Goal: Use online tool/utility: Utilize a website feature to perform a specific function

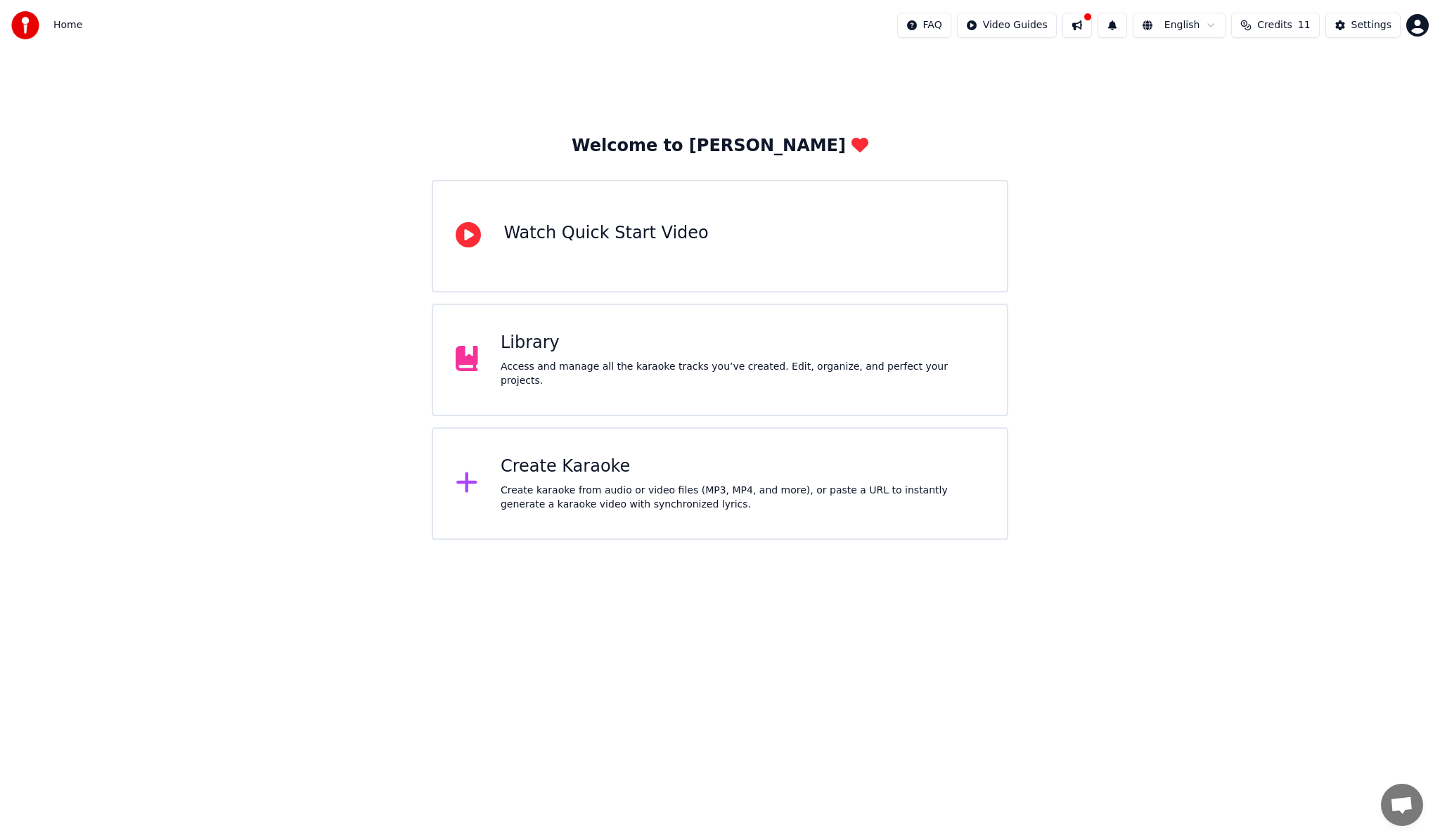
click at [529, 345] on div "Library" at bounding box center [742, 343] width 484 height 23
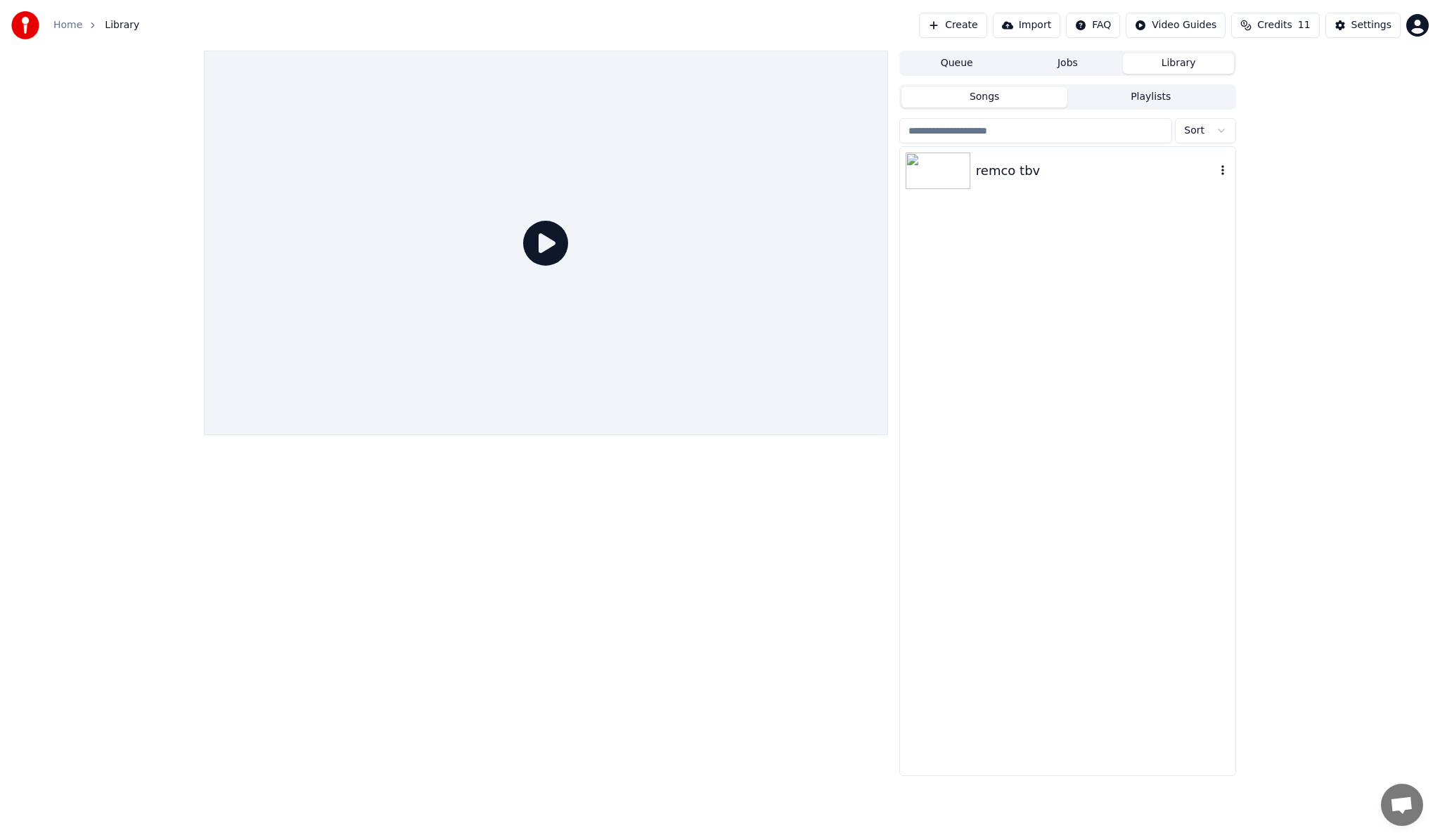
click at [925, 178] on img at bounding box center [938, 171] width 65 height 37
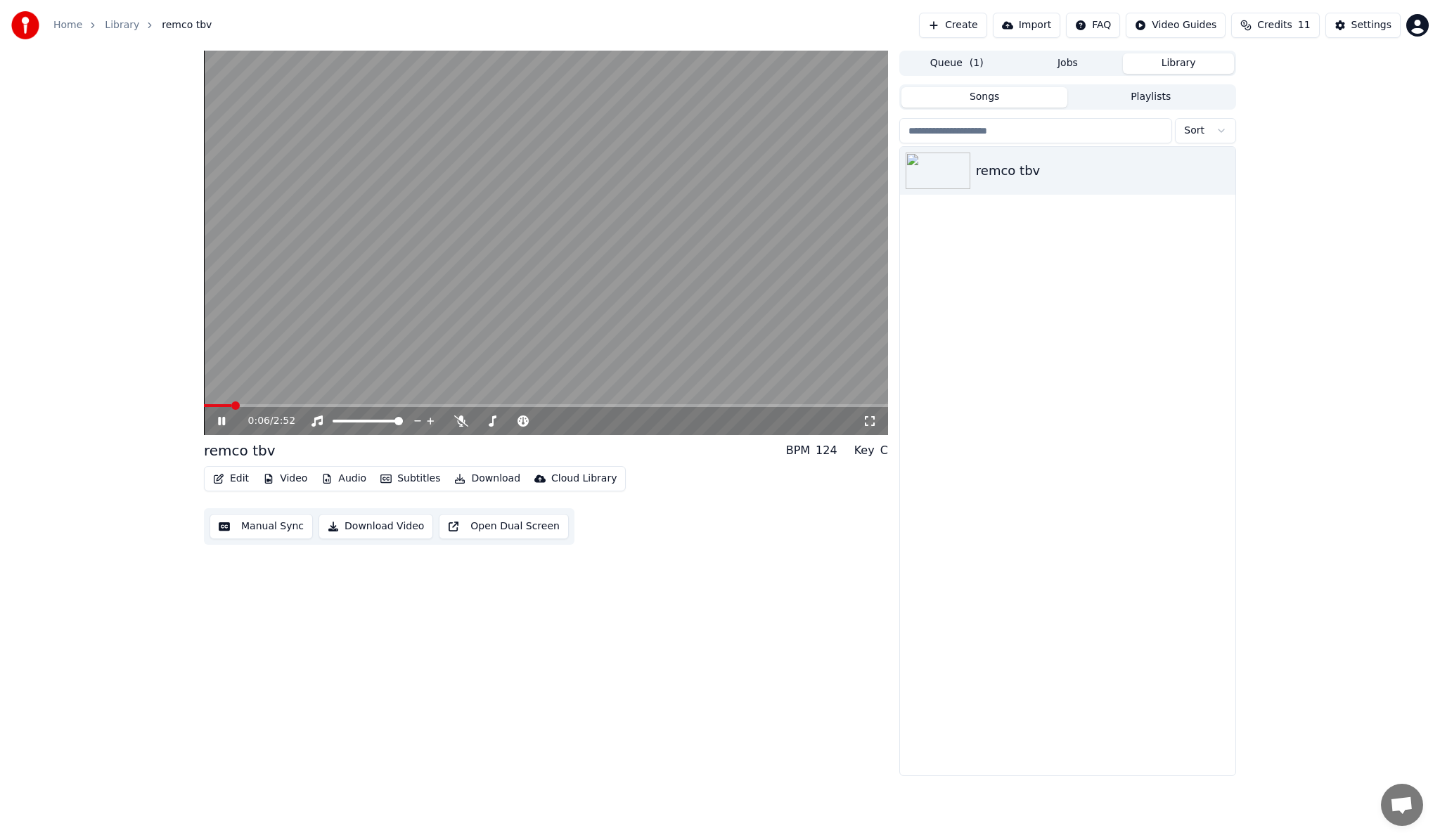
click at [316, 403] on video at bounding box center [546, 243] width 684 height 384
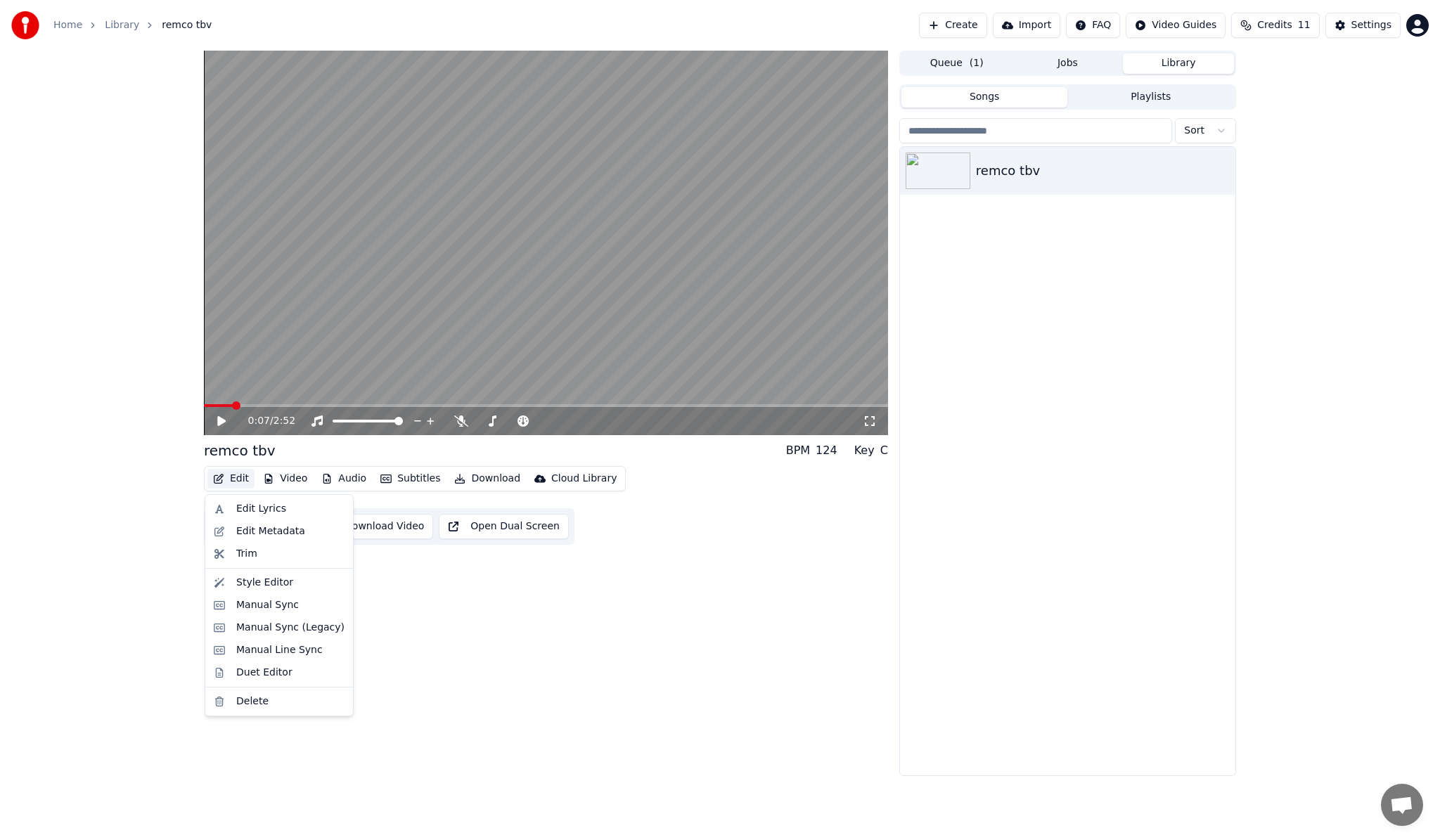
click at [224, 480] on icon "button" at bounding box center [218, 478] width 11 height 10
click at [258, 587] on div "Style Editor" at bounding box center [265, 582] width 57 height 14
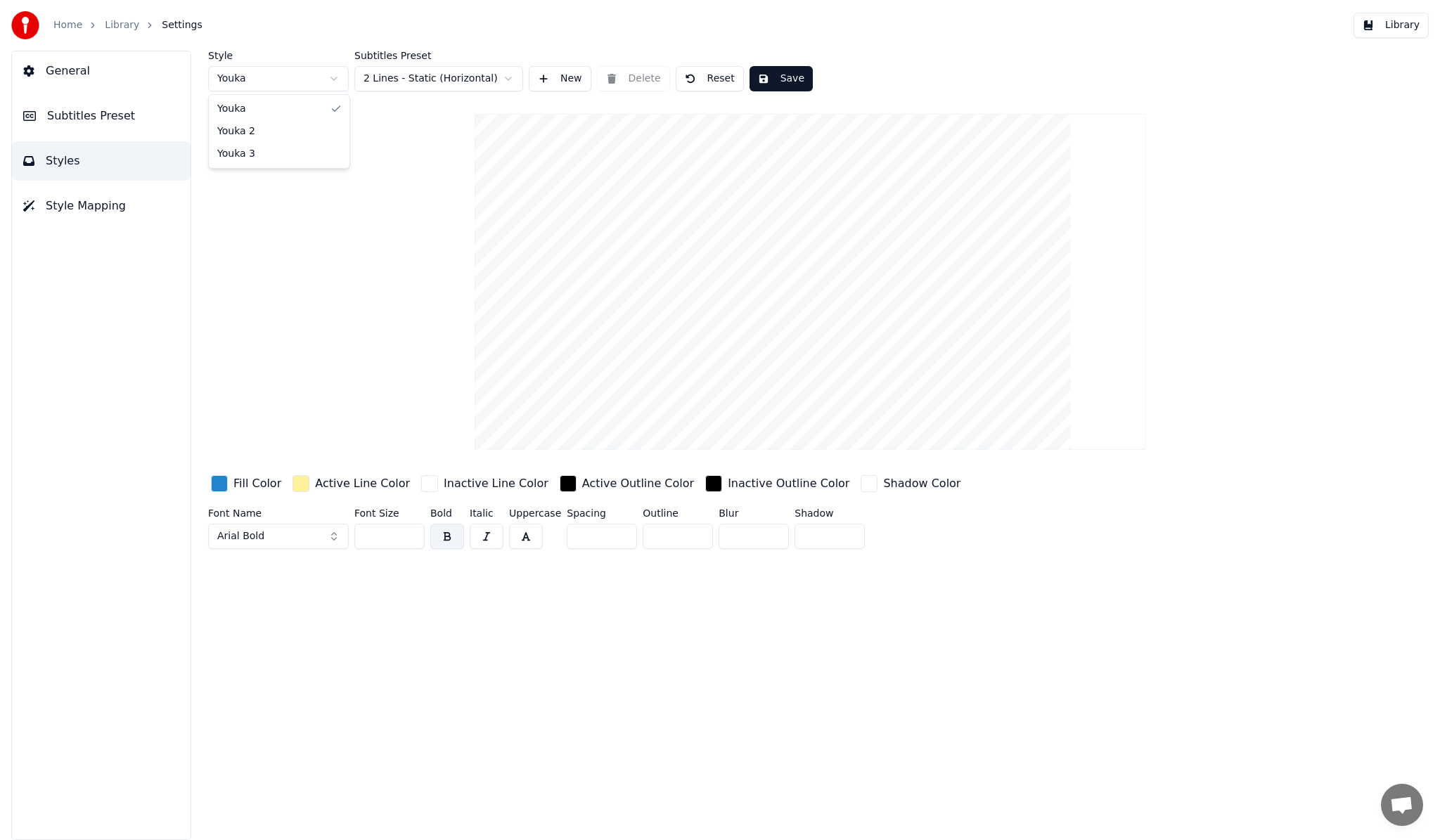
click at [334, 82] on html "Home Library Settings Library General Subtitles Preset Styles Style Mapping Sty…" at bounding box center [720, 420] width 1440 height 840
click at [427, 81] on html "Home Library Settings Library General Subtitles Preset Styles Style Mapping Sty…" at bounding box center [720, 420] width 1440 height 840
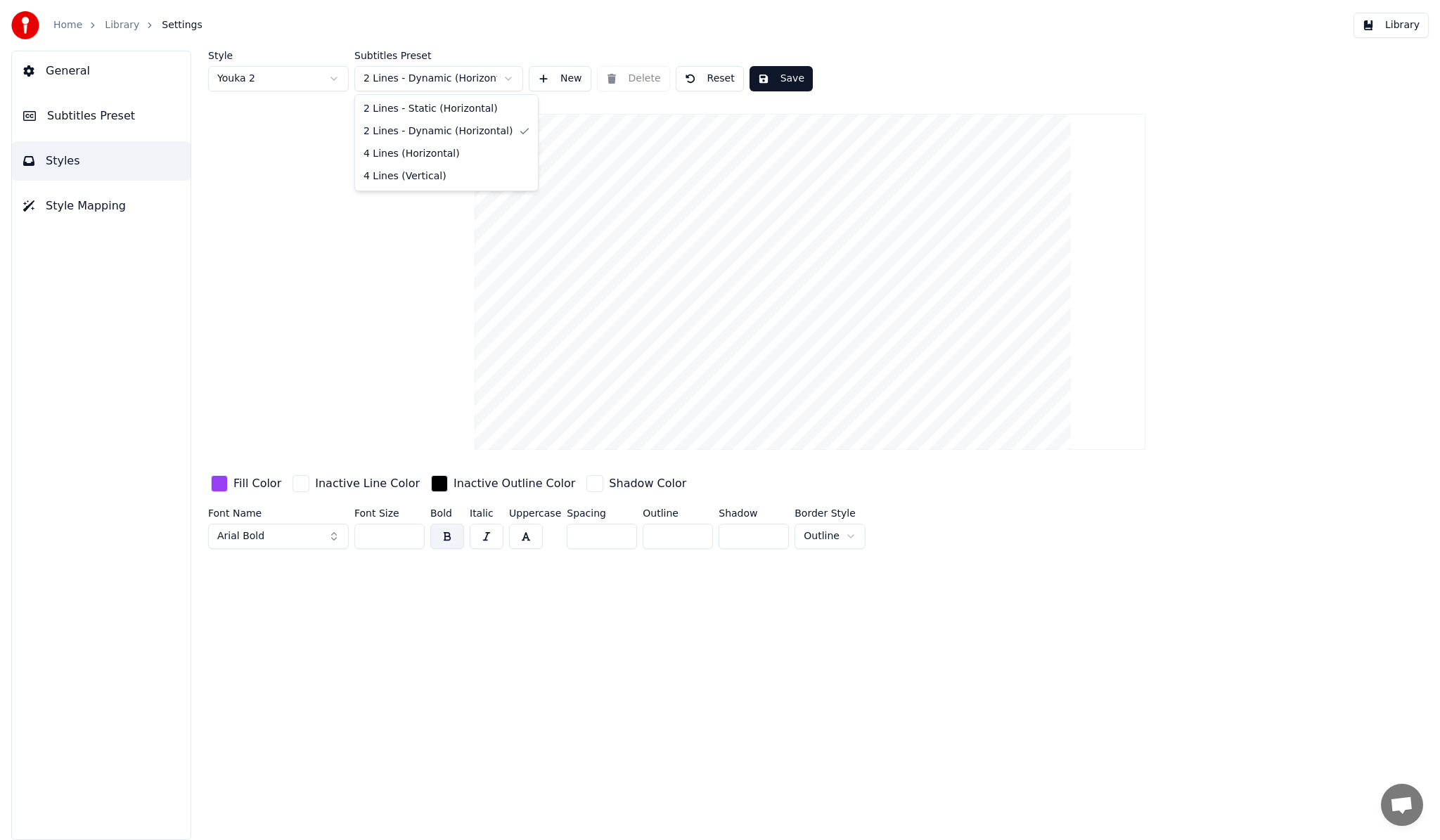
click at [488, 80] on html "Home Library Settings Library General Subtitles Preset Styles Style Mapping Sty…" at bounding box center [720, 420] width 1440 height 840
click at [325, 74] on html "Home Library Settings Library General Subtitles Preset Styles Style Mapping Sty…" at bounding box center [720, 420] width 1440 height 840
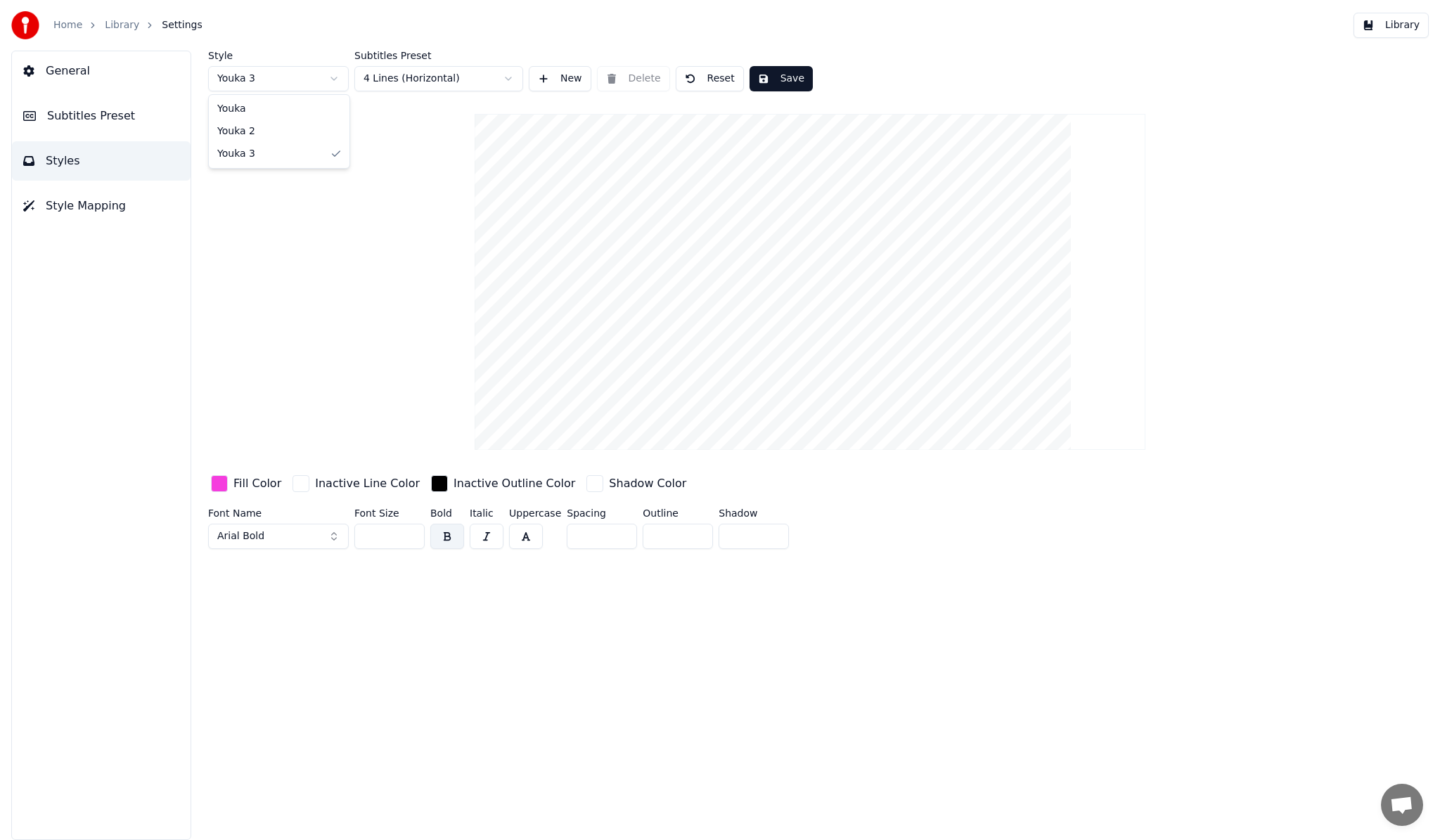
click at [327, 76] on html "Home Library Settings Library General Subtitles Preset Styles Style Mapping Sty…" at bounding box center [720, 420] width 1440 height 840
click at [451, 86] on html "Home Library Settings Library General Subtitles Preset Styles Style Mapping Sty…" at bounding box center [720, 420] width 1440 height 840
click at [52, 207] on span "Style Mapping" at bounding box center [85, 205] width 80 height 17
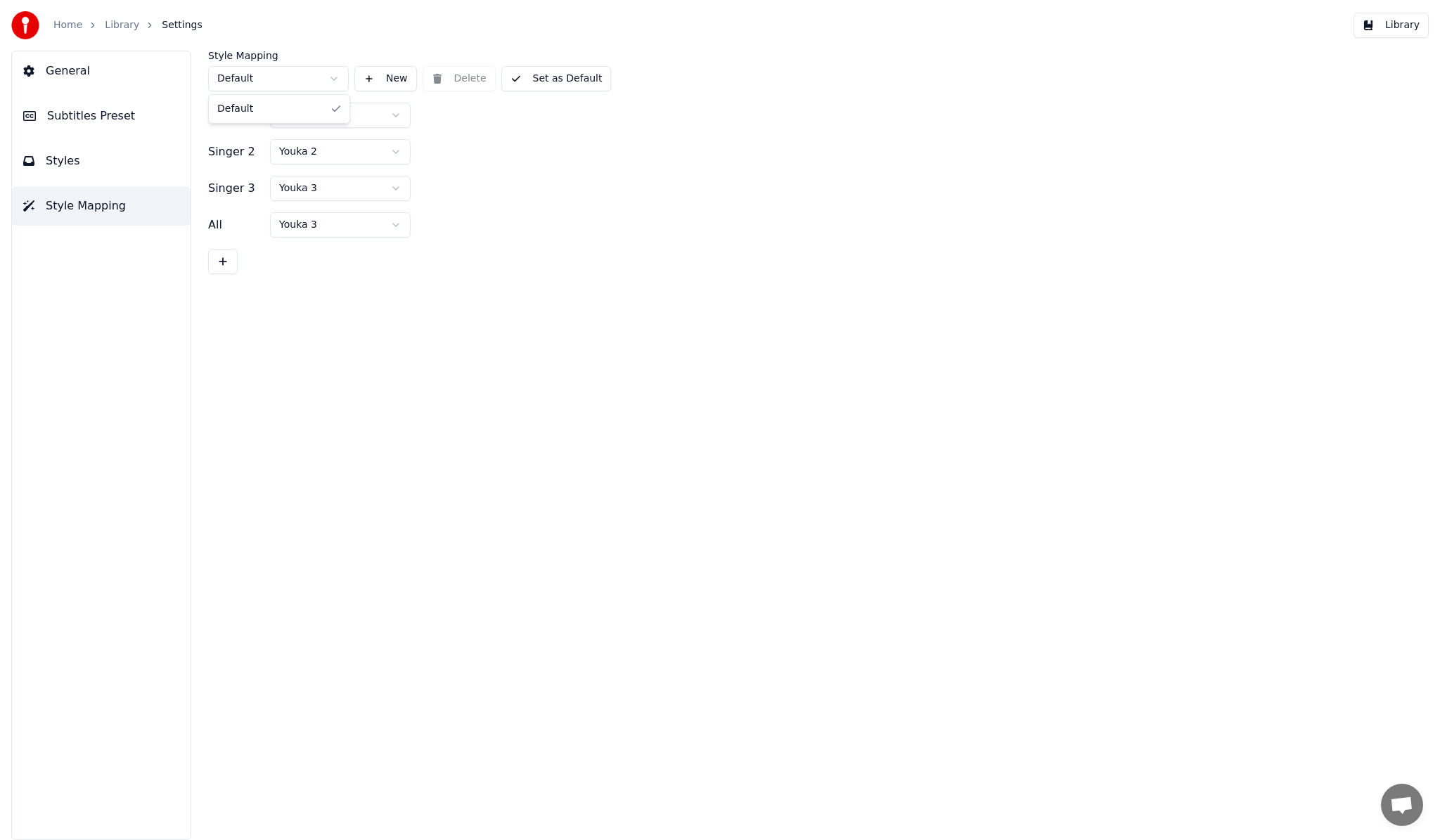
click at [329, 78] on html "Home Library Settings Library General Subtitles Preset Styles Style Mapping Sty…" at bounding box center [720, 420] width 1440 height 840
click at [330, 58] on html "Home Library Settings Library General Subtitles Preset Styles Style Mapping Sty…" at bounding box center [720, 420] width 1440 height 840
click at [393, 114] on html "Home Library Settings Library General Subtitles Preset Styles Style Mapping Sty…" at bounding box center [720, 420] width 1440 height 840
click at [437, 137] on html "Home Library Settings Library General Subtitles Preset Styles Style Mapping Sty…" at bounding box center [720, 420] width 1440 height 840
click at [377, 82] on button "New" at bounding box center [385, 78] width 62 height 25
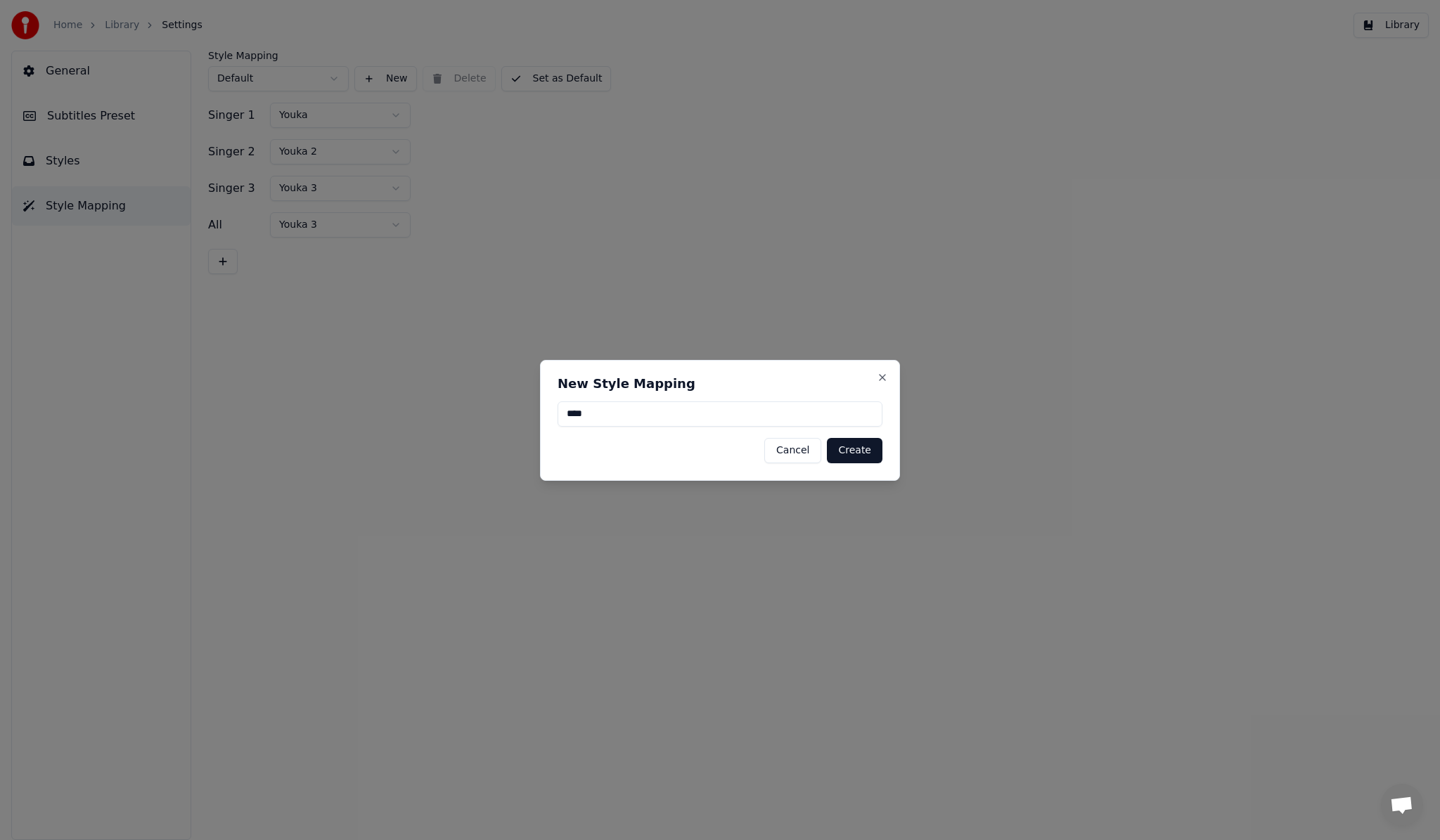
type input "****"
click at [865, 450] on button "Create" at bounding box center [854, 450] width 56 height 25
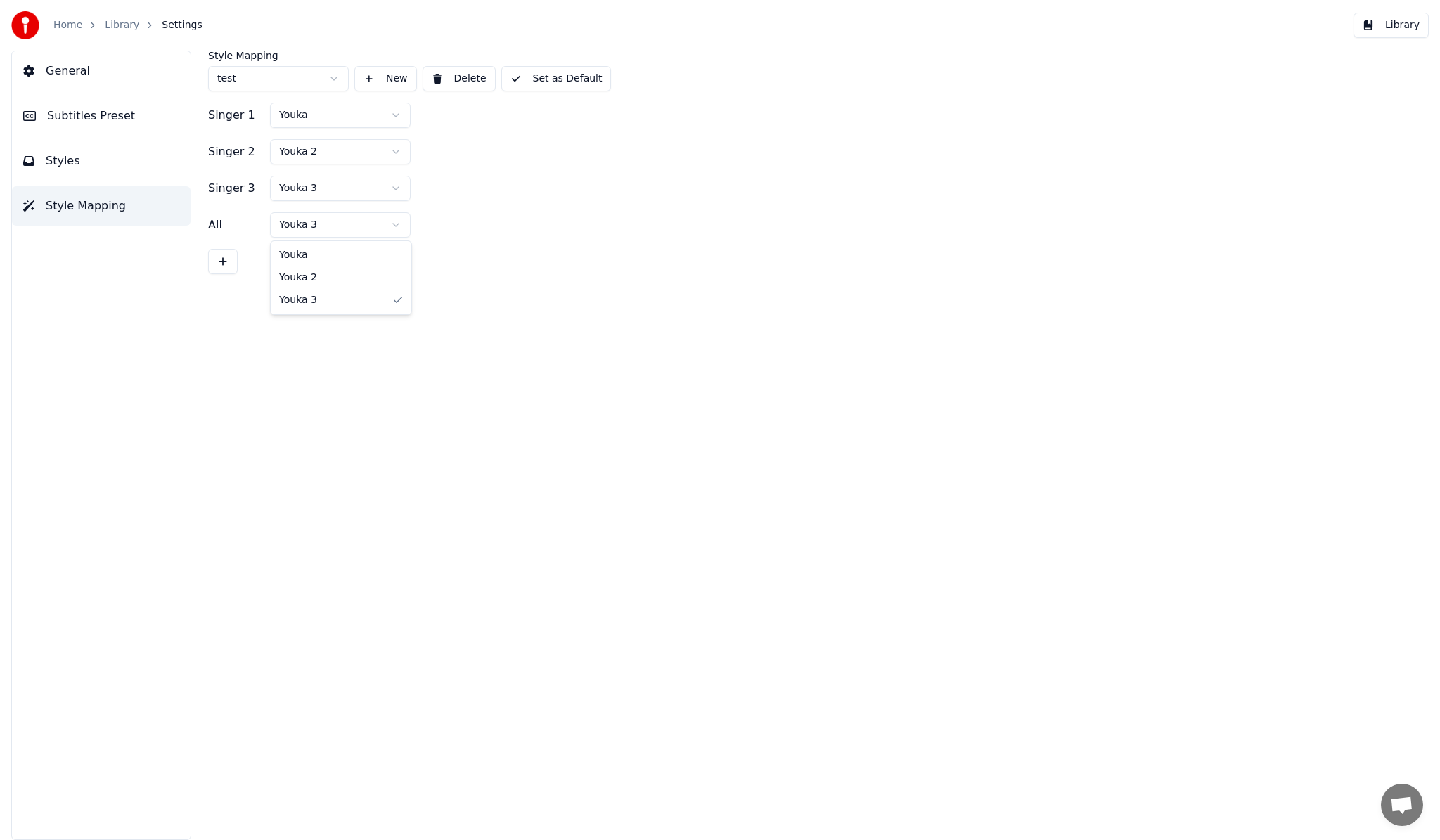
click at [310, 220] on html "Home Library Settings Library General Subtitles Preset Styles Style Mapping Sty…" at bounding box center [720, 420] width 1440 height 840
click at [256, 302] on html "Home Library Settings Library General Subtitles Preset Styles Style Mapping Sty…" at bounding box center [720, 420] width 1440 height 840
click at [89, 165] on button "Styles" at bounding box center [101, 161] width 178 height 40
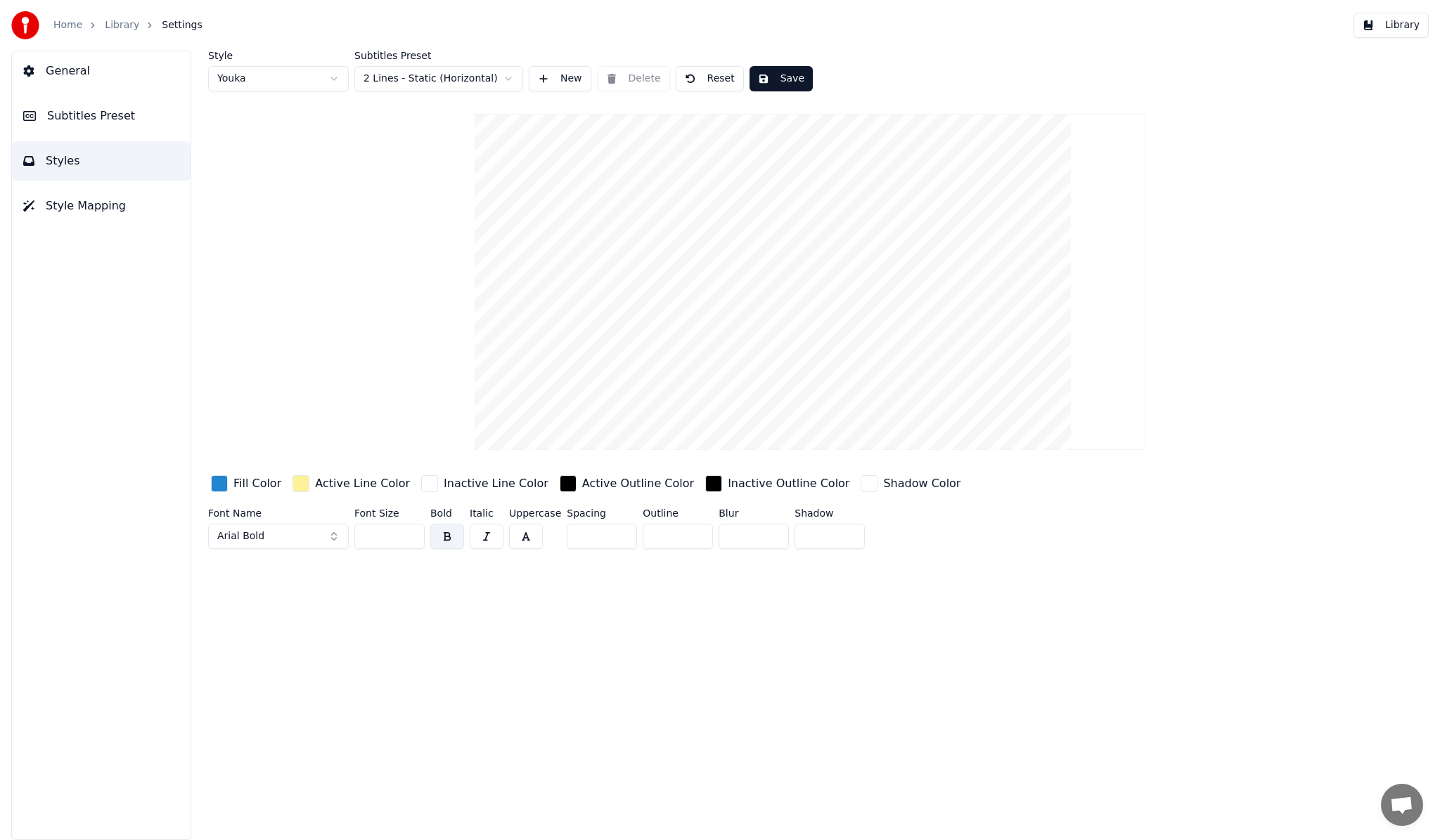
click at [705, 481] on div "button" at bounding box center [713, 483] width 17 height 17
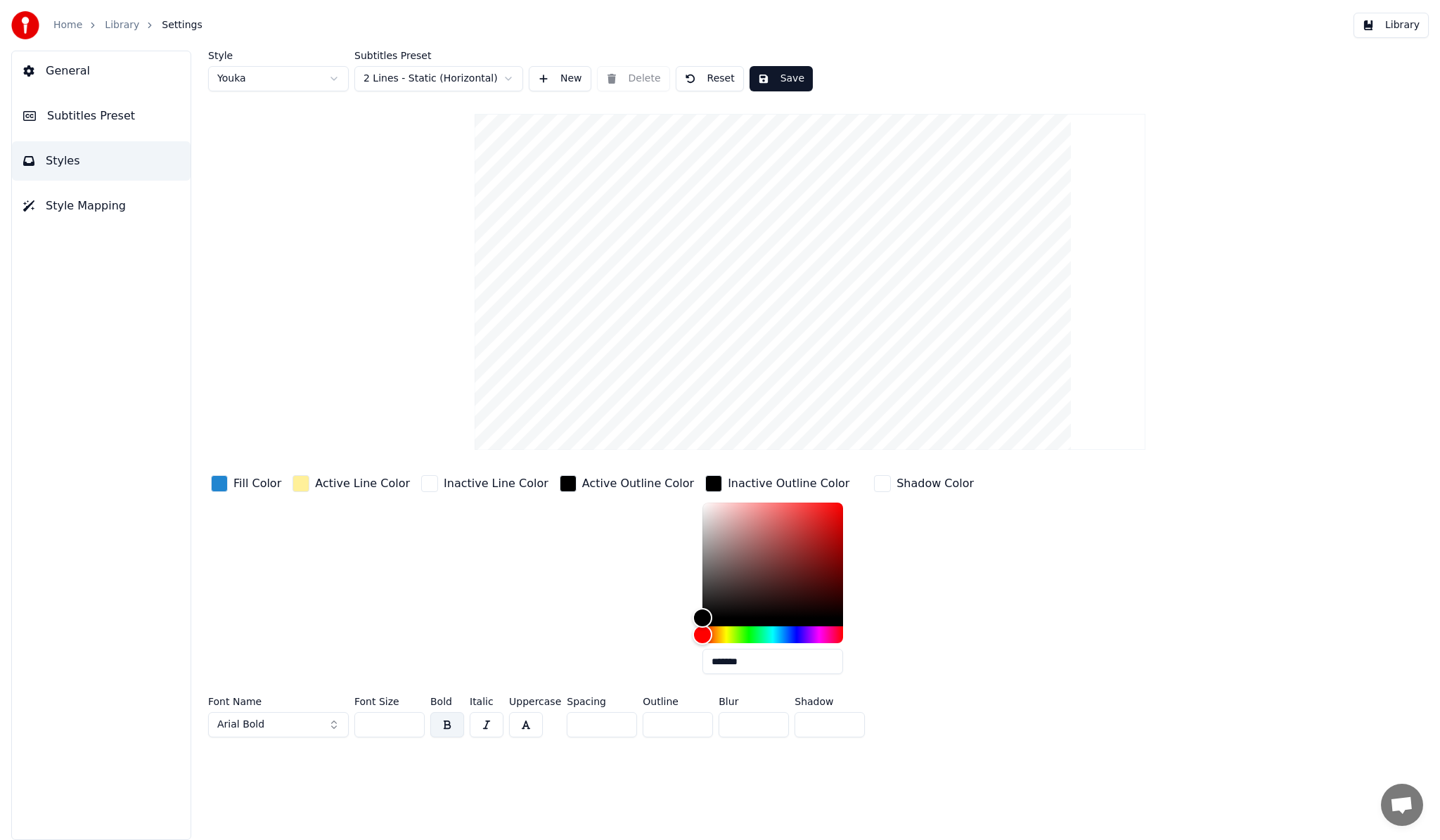
click at [559, 484] on div "button" at bounding box center [567, 483] width 17 height 17
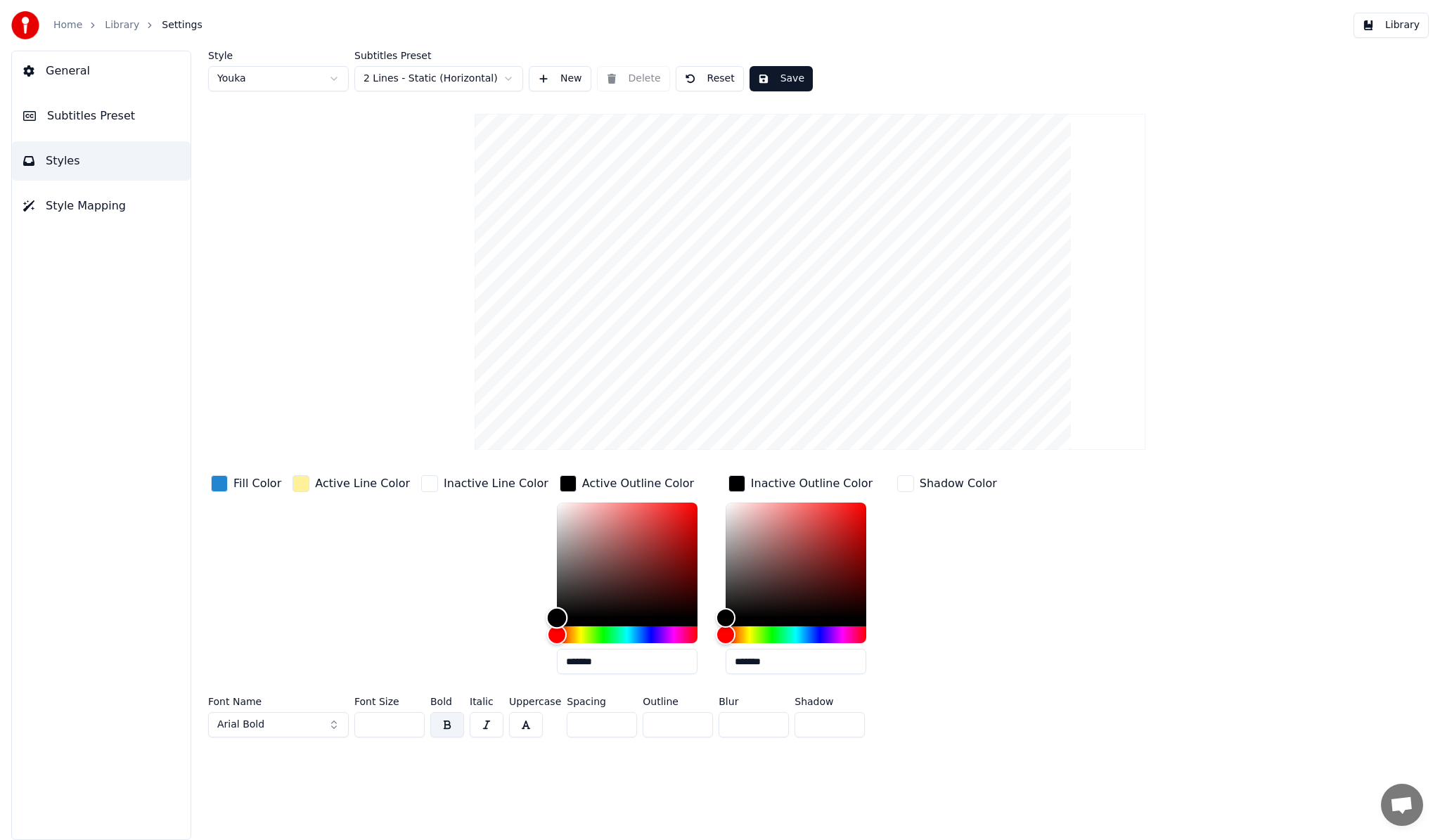
click at [628, 525] on div "Color" at bounding box center [628, 560] width 141 height 115
type input "*******"
drag, startPoint x: 626, startPoint y: 527, endPoint x: 615, endPoint y: 555, distance: 30.1
click at [627, 555] on div "Color" at bounding box center [638, 556] width 22 height 22
click at [475, 728] on button "button" at bounding box center [487, 724] width 34 height 25
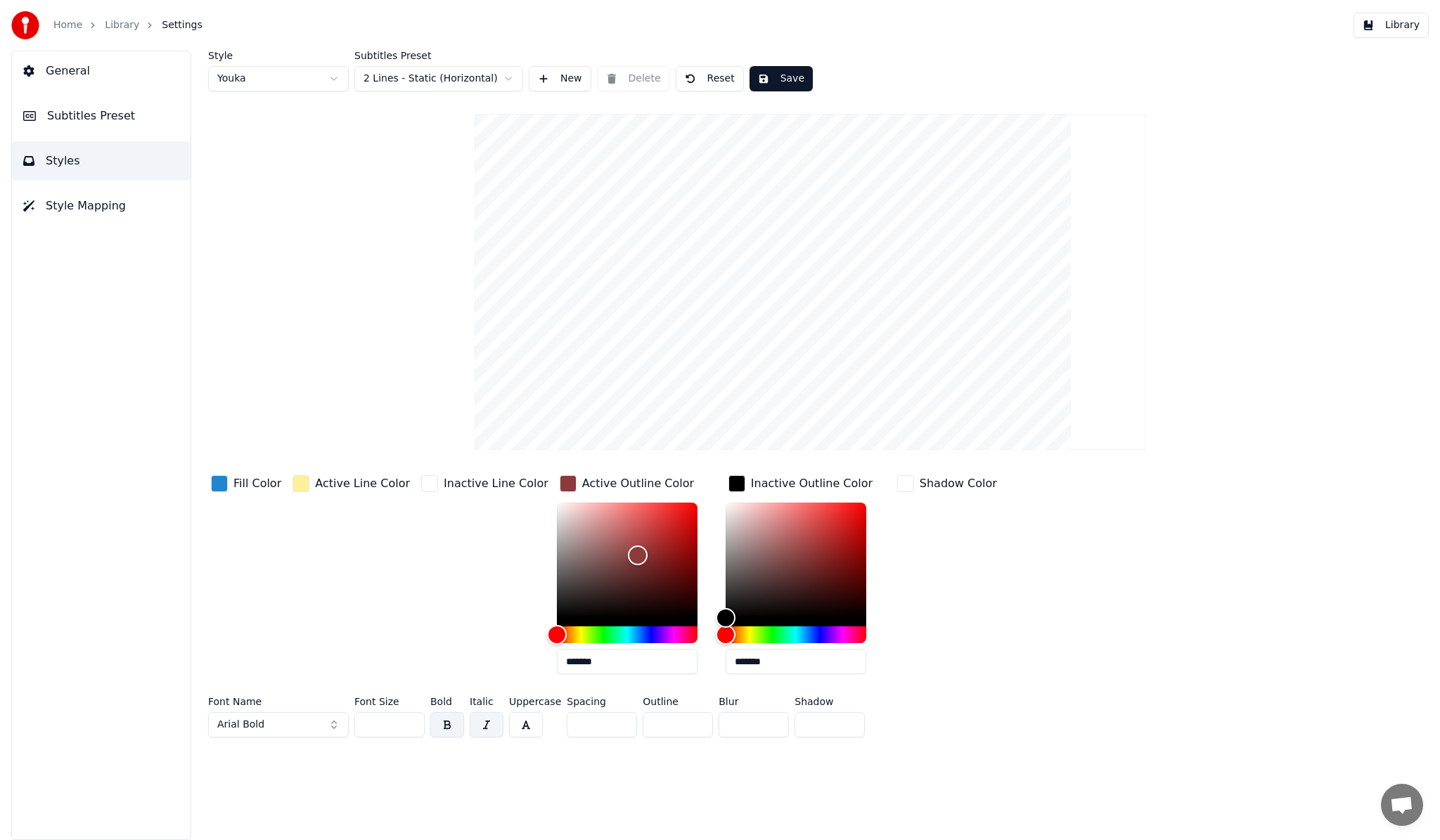
click at [897, 487] on div "button" at bounding box center [905, 483] width 17 height 17
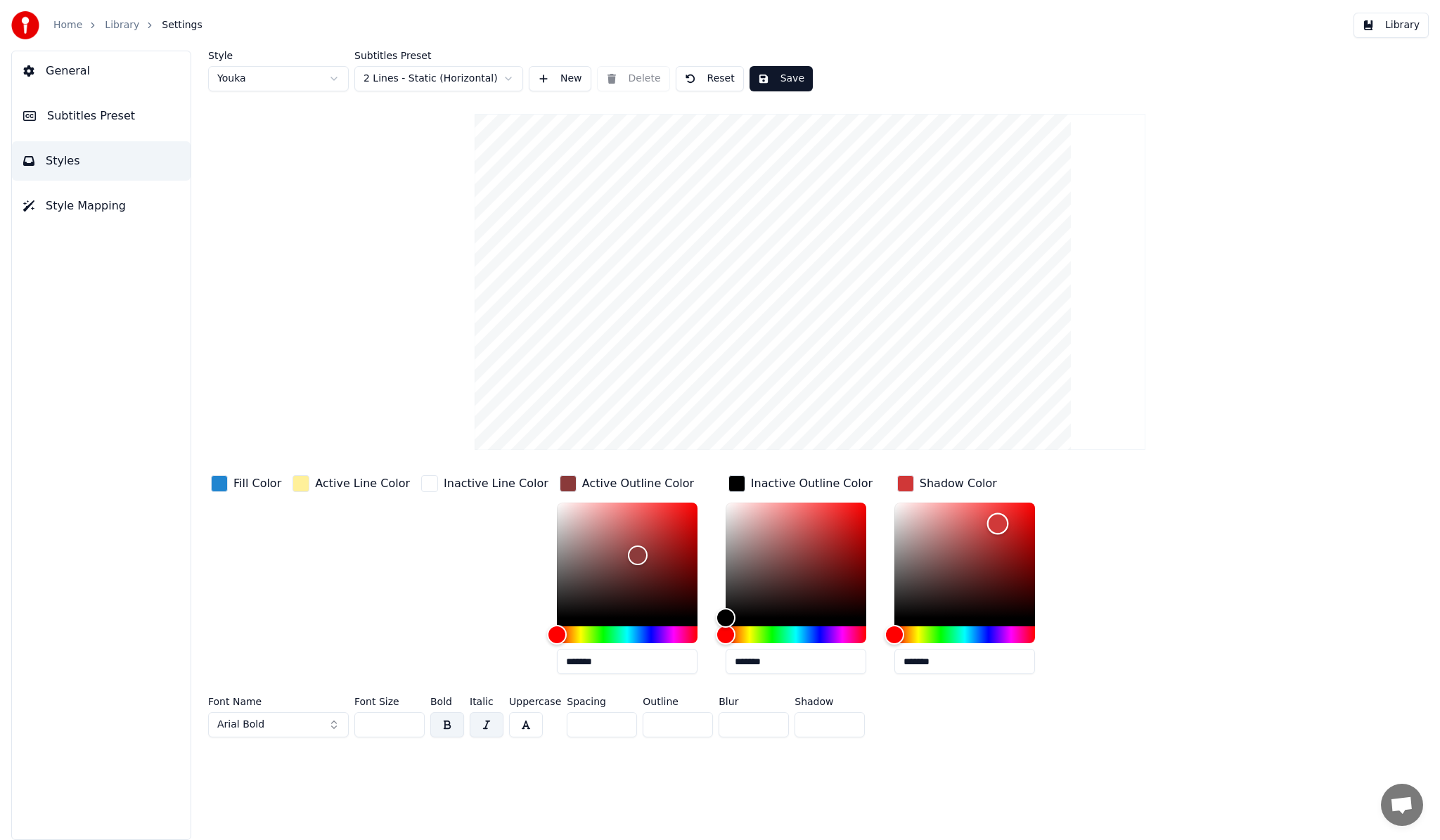
type input "*******"
drag, startPoint x: 988, startPoint y: 518, endPoint x: 973, endPoint y: 511, distance: 16.6
click at [973, 511] on div "Color" at bounding box center [964, 560] width 141 height 115
click at [897, 483] on div "button" at bounding box center [905, 483] width 17 height 17
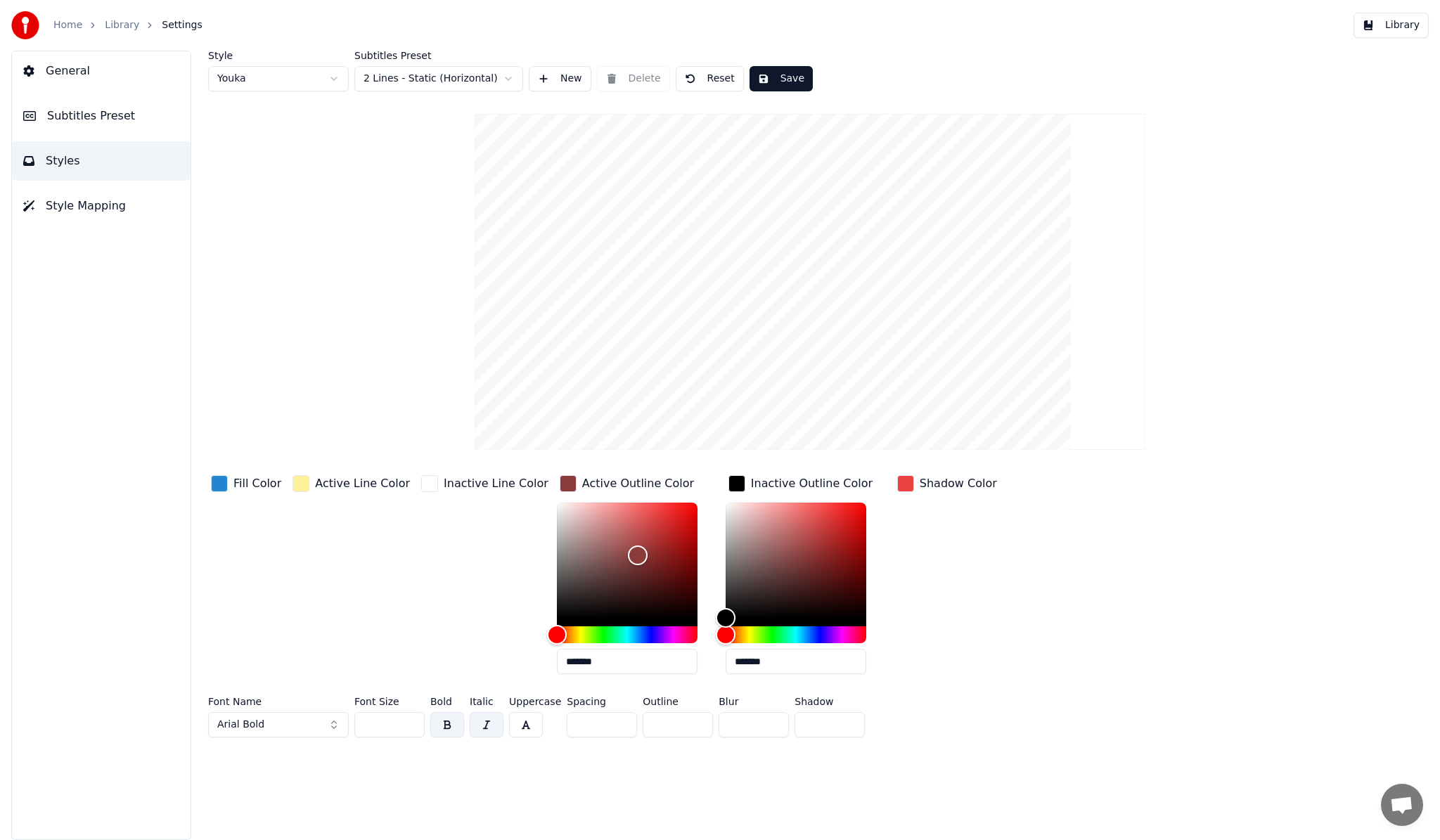
click at [660, 724] on input "*" at bounding box center [677, 724] width 70 height 25
click at [699, 726] on input "*" at bounding box center [677, 724] width 70 height 25
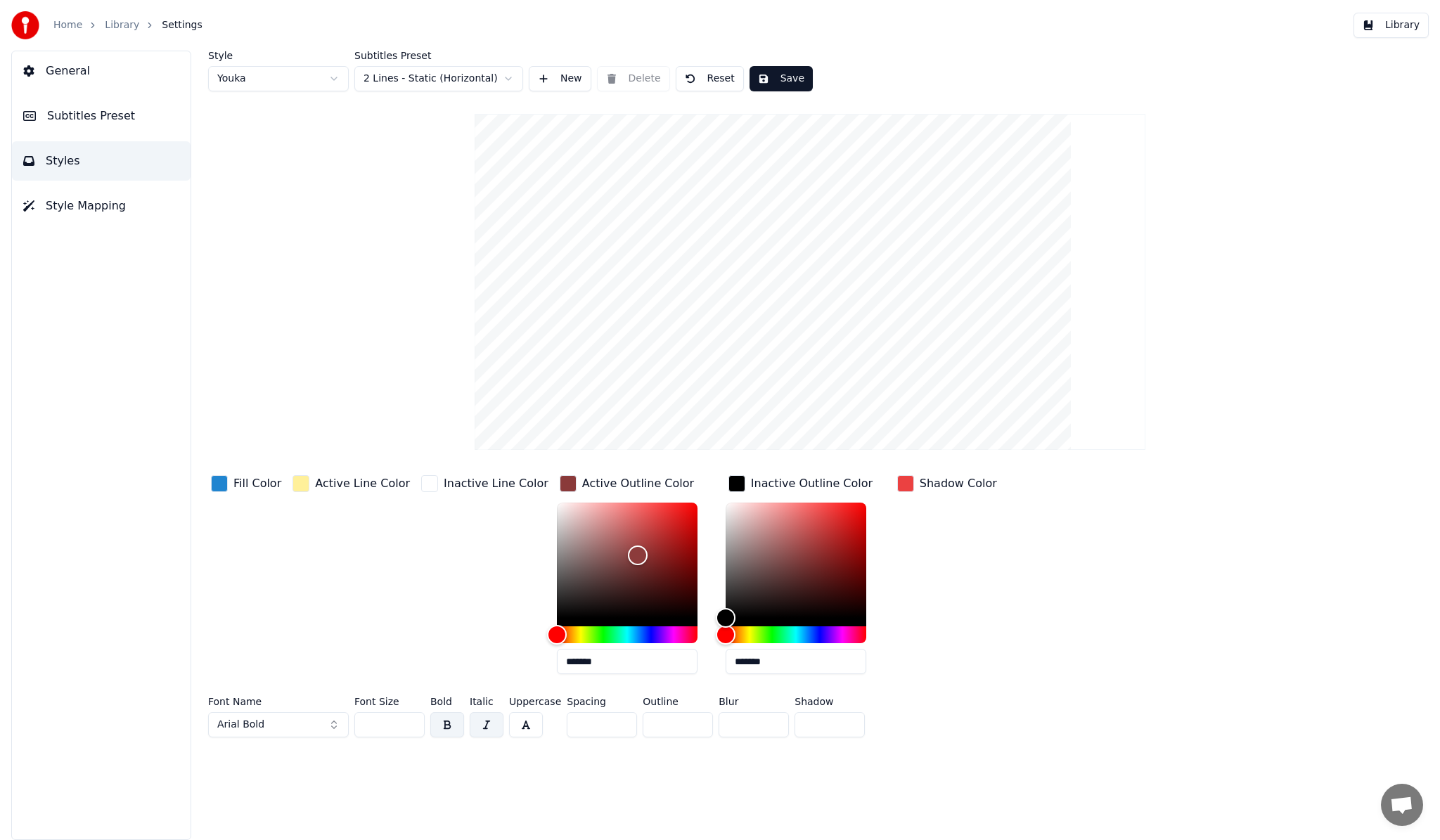
click at [699, 726] on input "*" at bounding box center [677, 724] width 70 height 25
type input "*"
click at [699, 726] on input "*" at bounding box center [677, 724] width 70 height 25
type input "*******"
drag, startPoint x: 613, startPoint y: 552, endPoint x: 523, endPoint y: 499, distance: 104.4
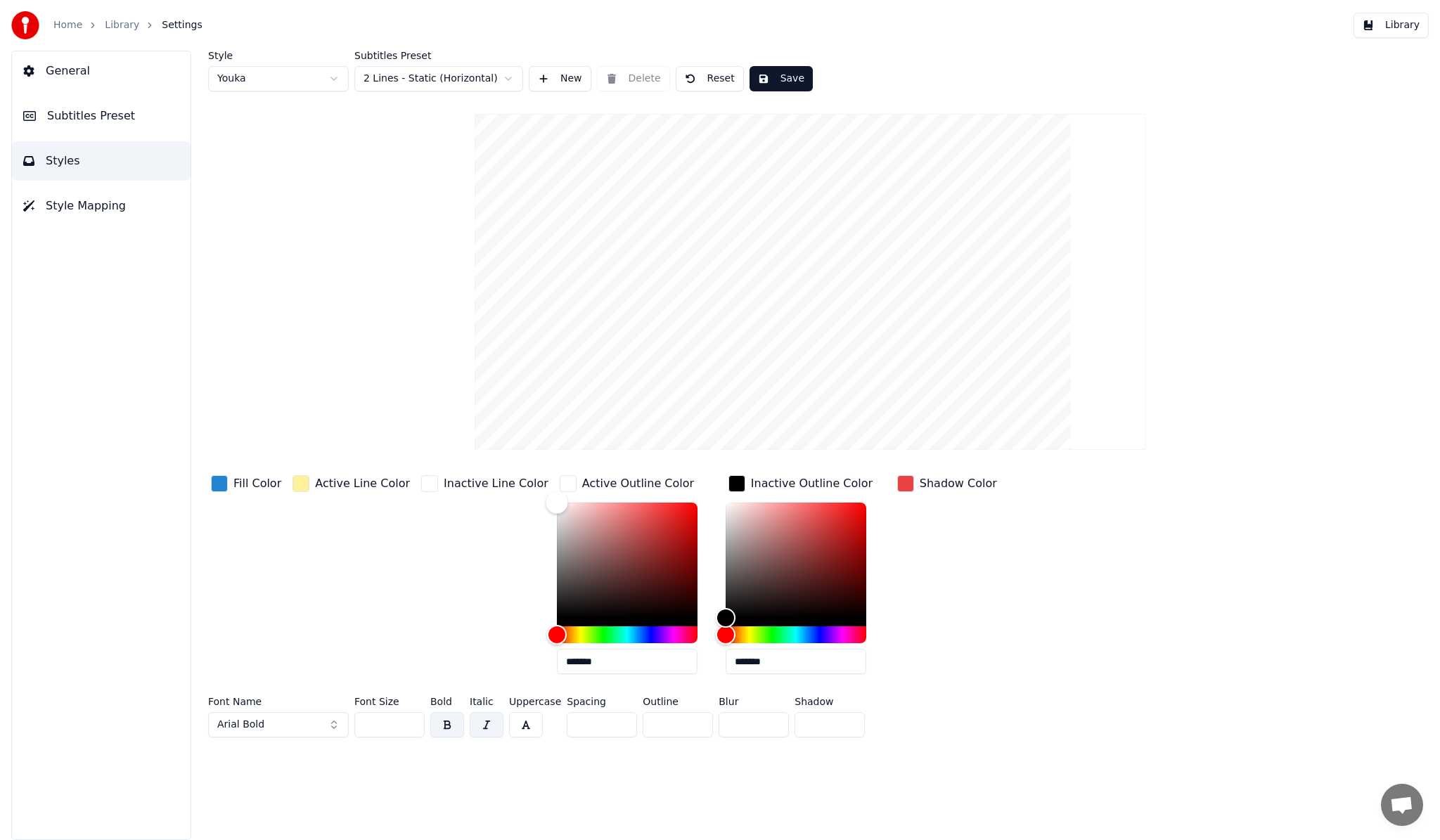
click at [545, 499] on div "Color" at bounding box center [556, 503] width 22 height 22
click at [339, 724] on button "Arial Bold" at bounding box center [279, 724] width 141 height 25
click at [765, 84] on button "Save" at bounding box center [781, 78] width 63 height 25
click at [62, 74] on span "General" at bounding box center [68, 70] width 44 height 17
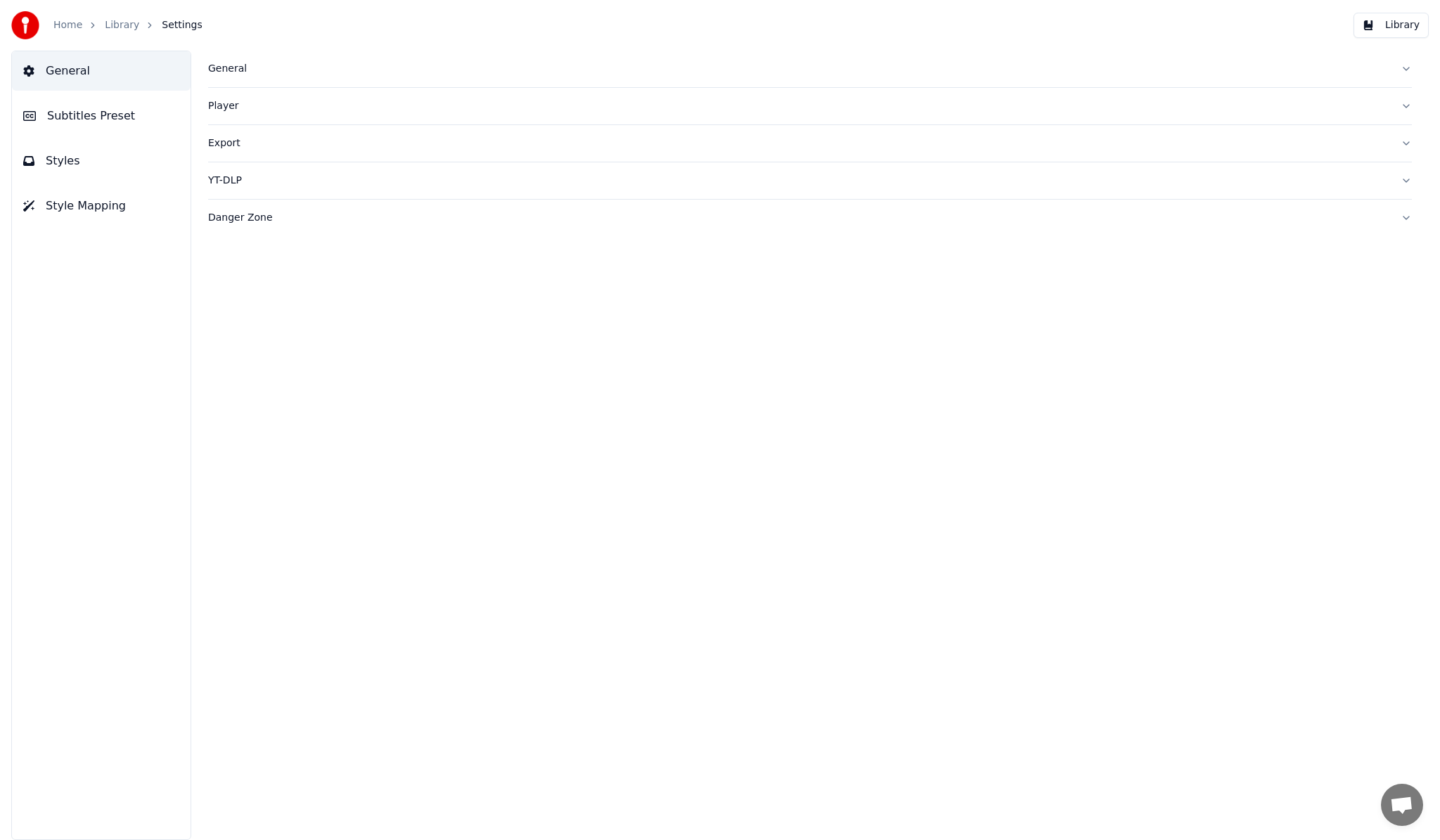
click at [233, 71] on div "General" at bounding box center [799, 68] width 1181 height 14
click at [96, 113] on span "Subtitles Preset" at bounding box center [91, 116] width 88 height 17
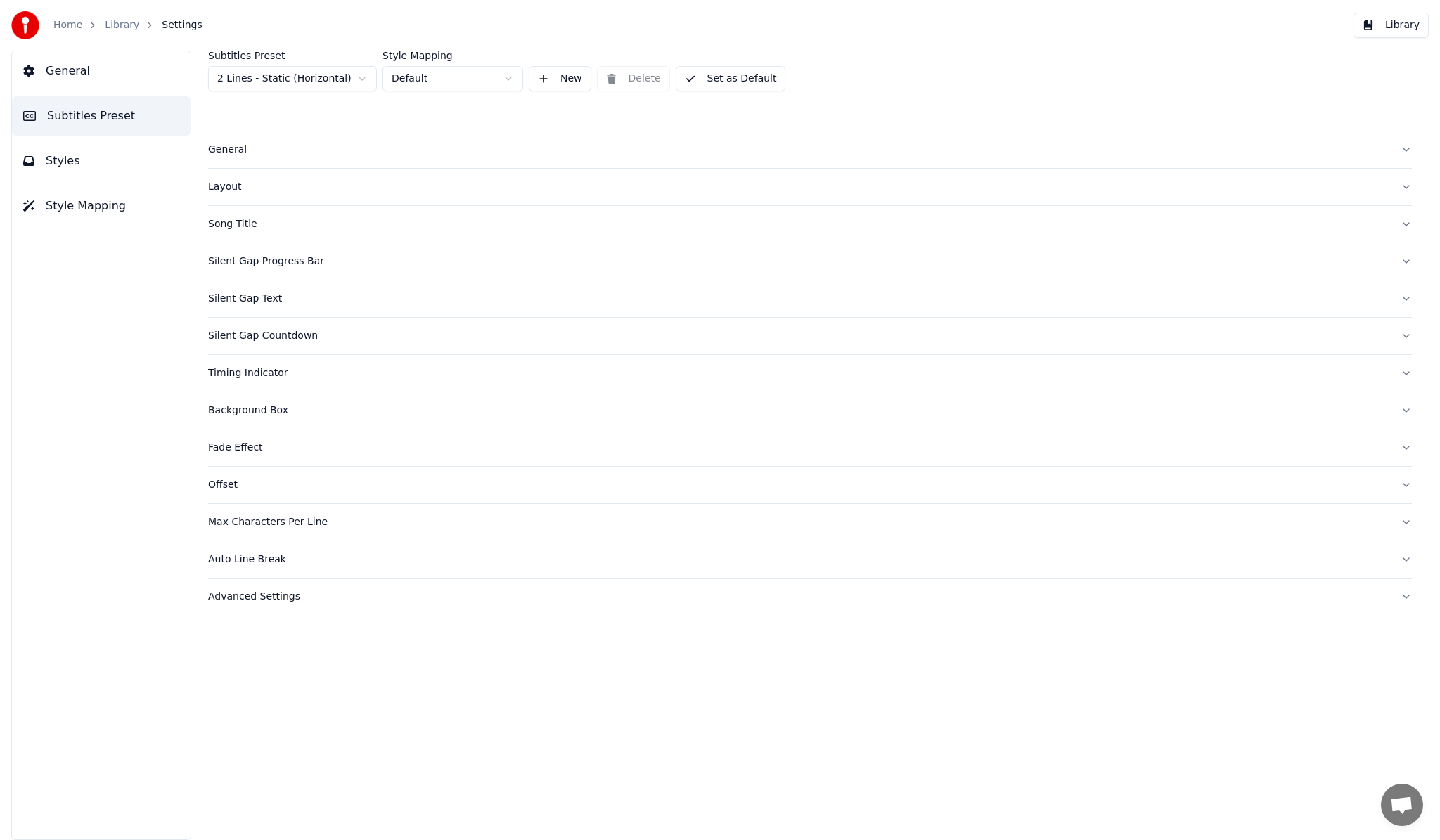
click at [72, 142] on button "Styles" at bounding box center [101, 161] width 178 height 40
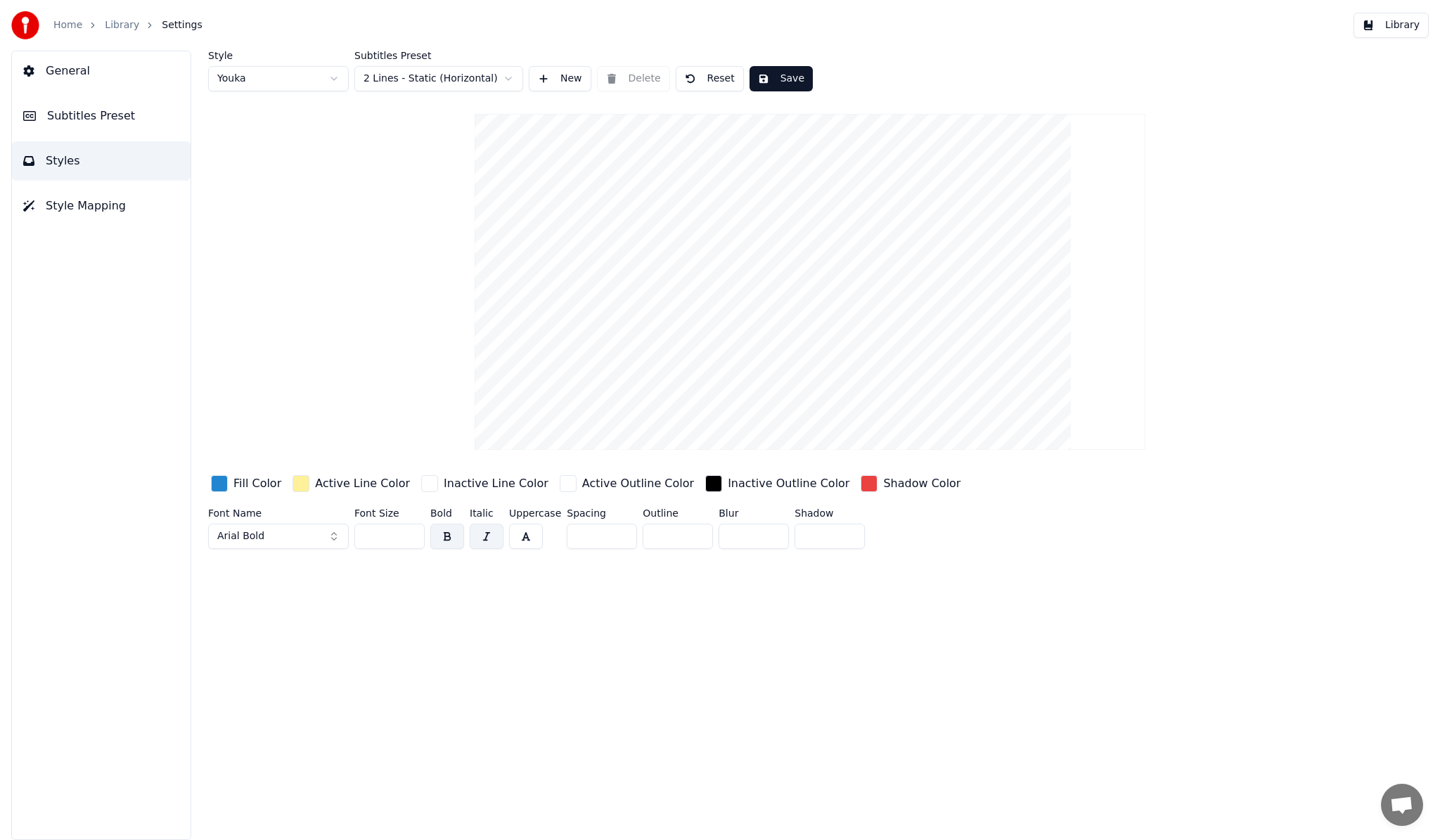
click at [860, 480] on div "button" at bounding box center [868, 483] width 17 height 17
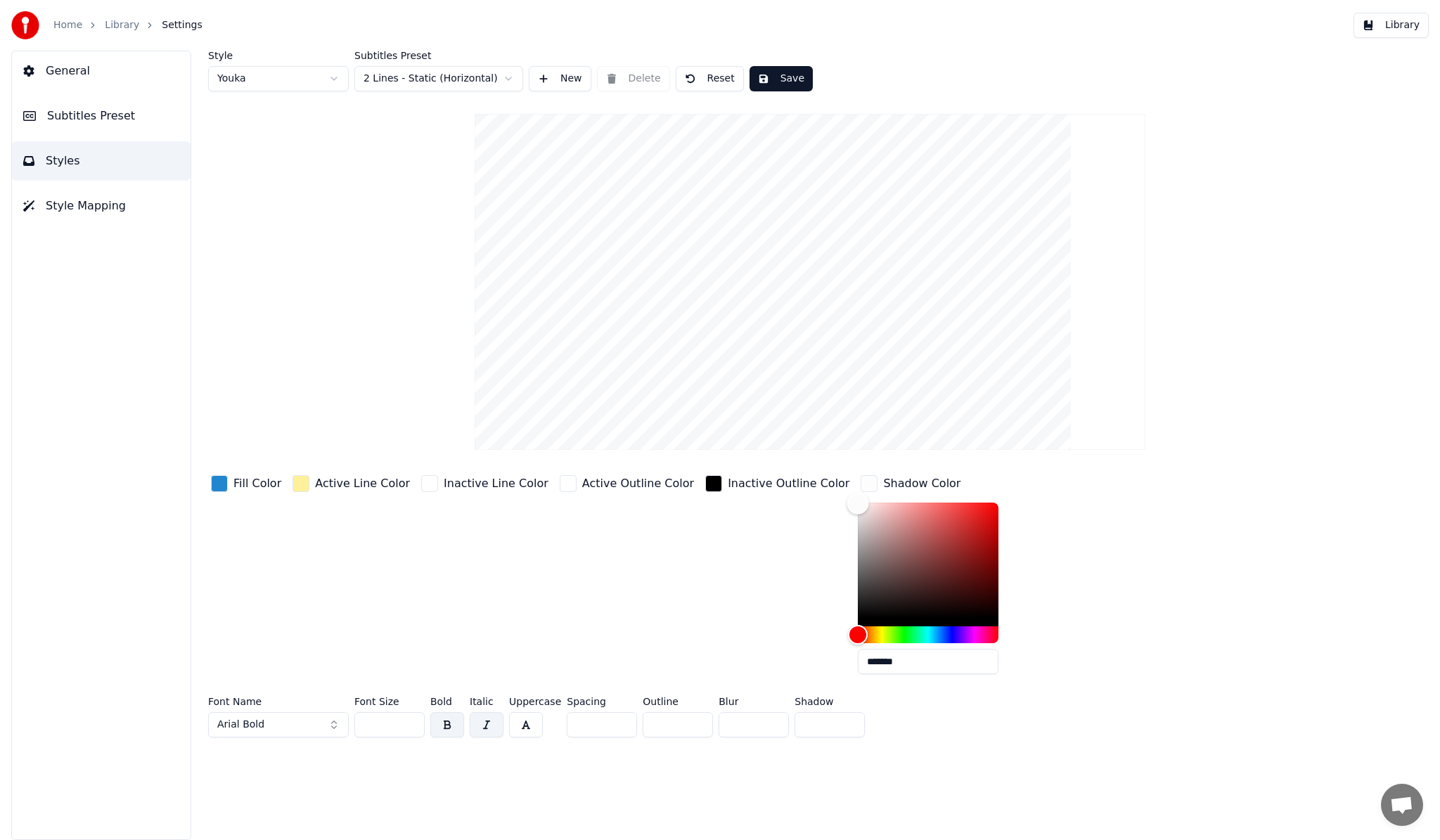
type input "*******"
drag, startPoint x: 914, startPoint y: 508, endPoint x: 795, endPoint y: 503, distance: 119.1
click at [795, 503] on div "Fill Color Active Line Color Inactive Line Color Active Outline Color Inactive …" at bounding box center [712, 579] width 1008 height 213
click at [746, 562] on div "Inactive Outline Color" at bounding box center [777, 579] width 150 height 213
click at [349, 401] on div "Style Youka Subtitles Preset 2 Lines - Static (Horizontal) New Delete Reset Sav…" at bounding box center [810, 396] width 1204 height 692
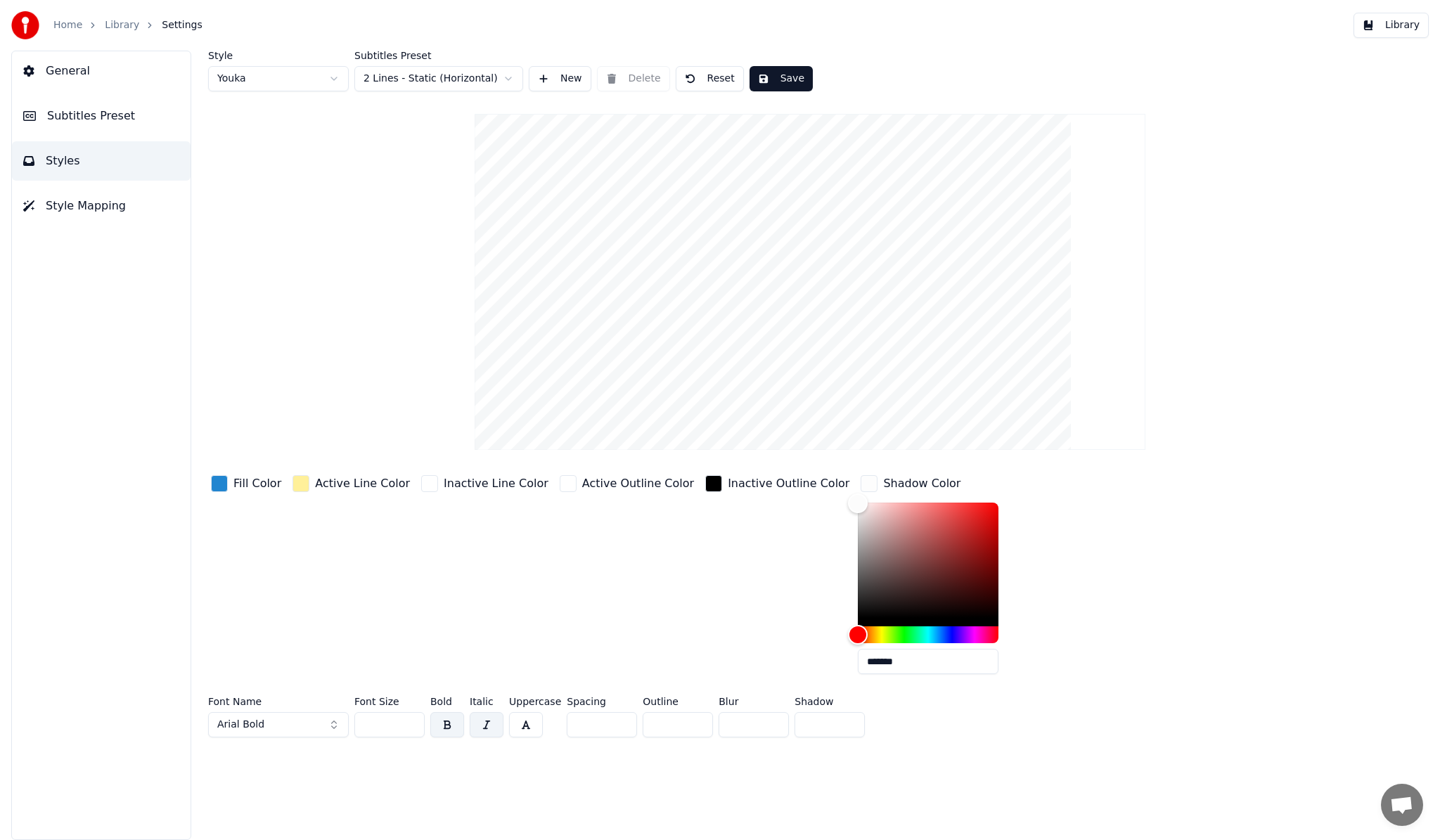
click at [101, 208] on span "Style Mapping" at bounding box center [85, 205] width 80 height 17
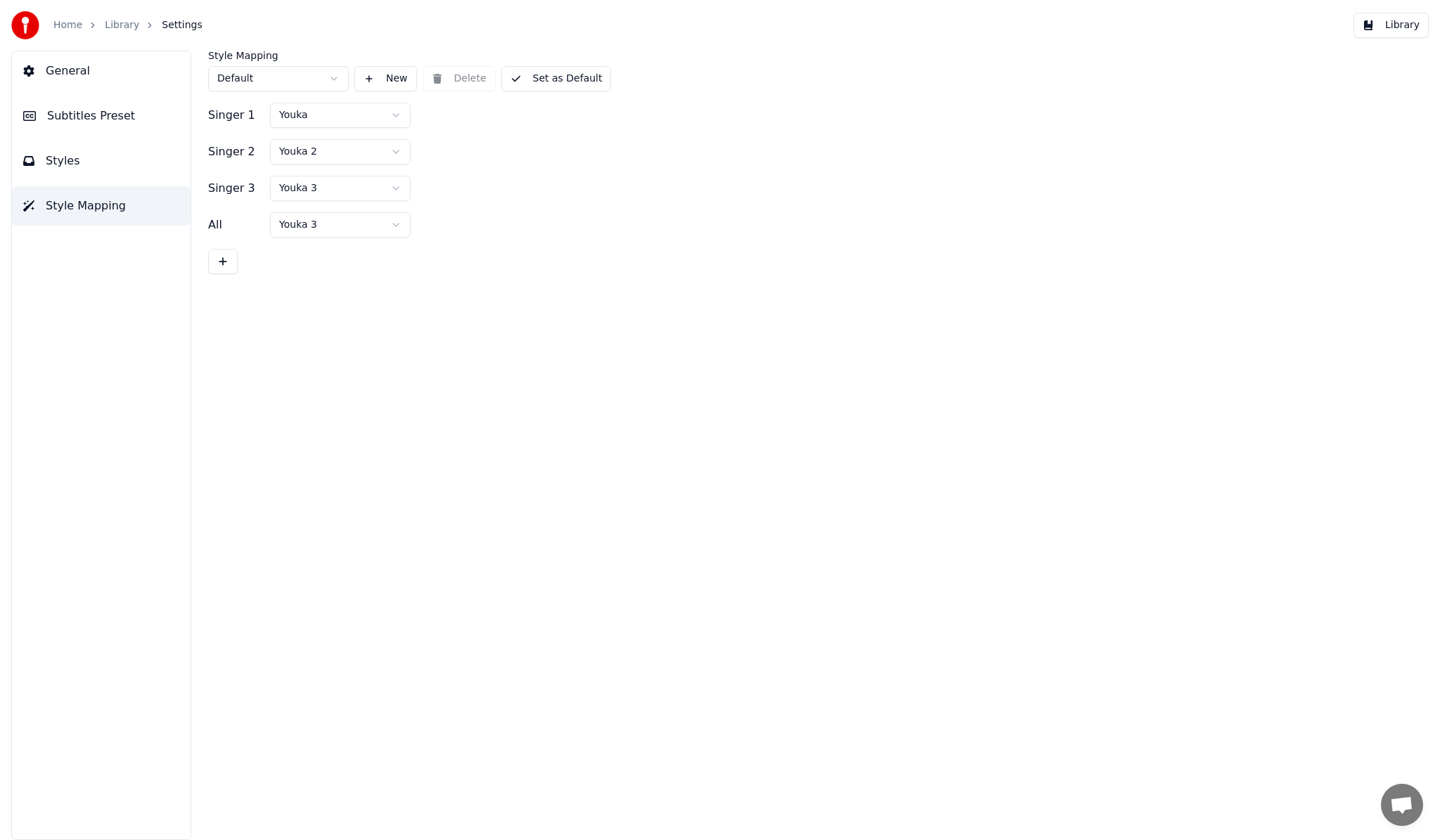
click at [103, 165] on button "Styles" at bounding box center [101, 161] width 178 height 40
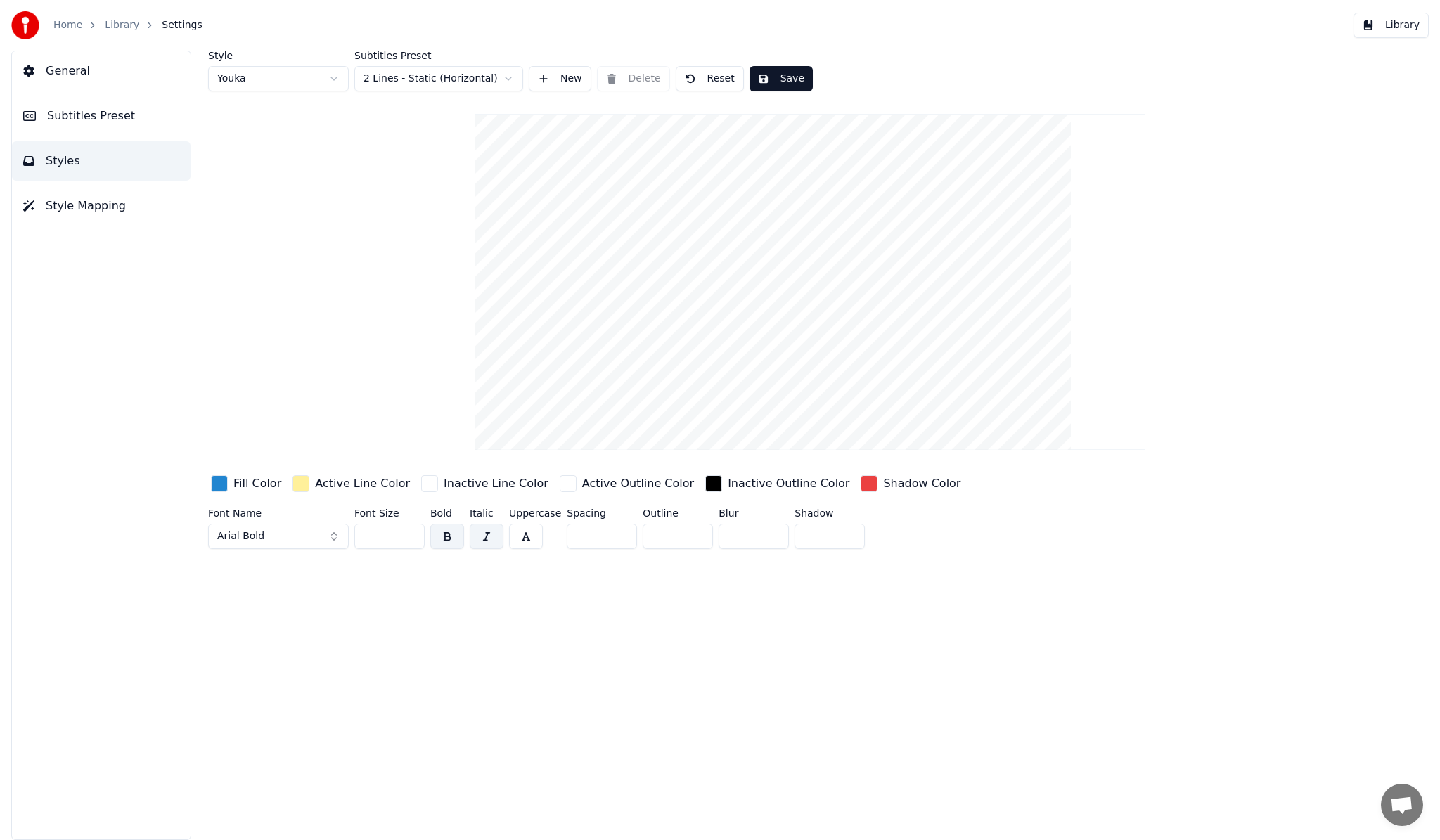
click at [102, 120] on span "Subtitles Preset" at bounding box center [91, 116] width 88 height 17
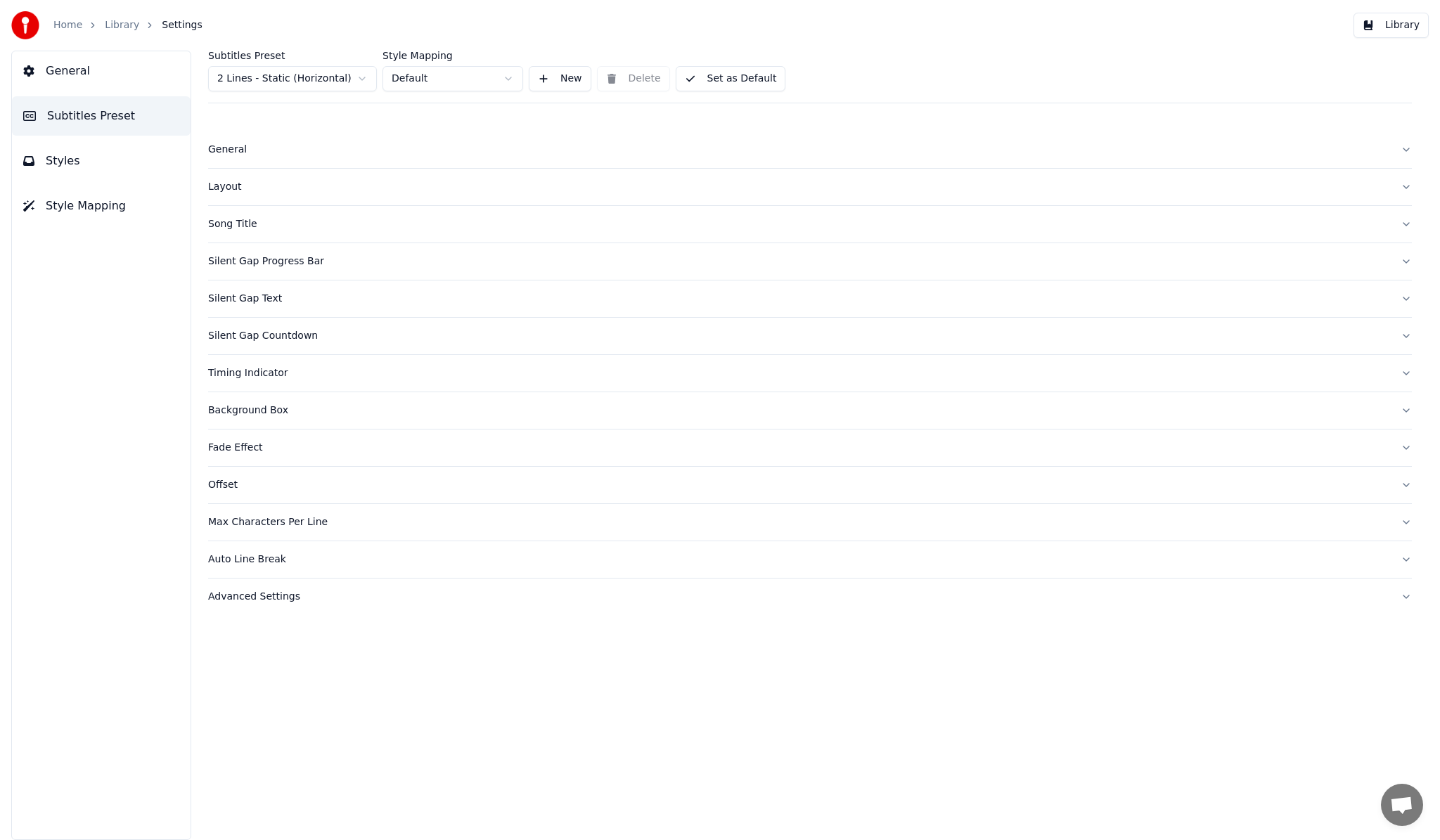
click at [68, 26] on link "Home" at bounding box center [68, 25] width 29 height 14
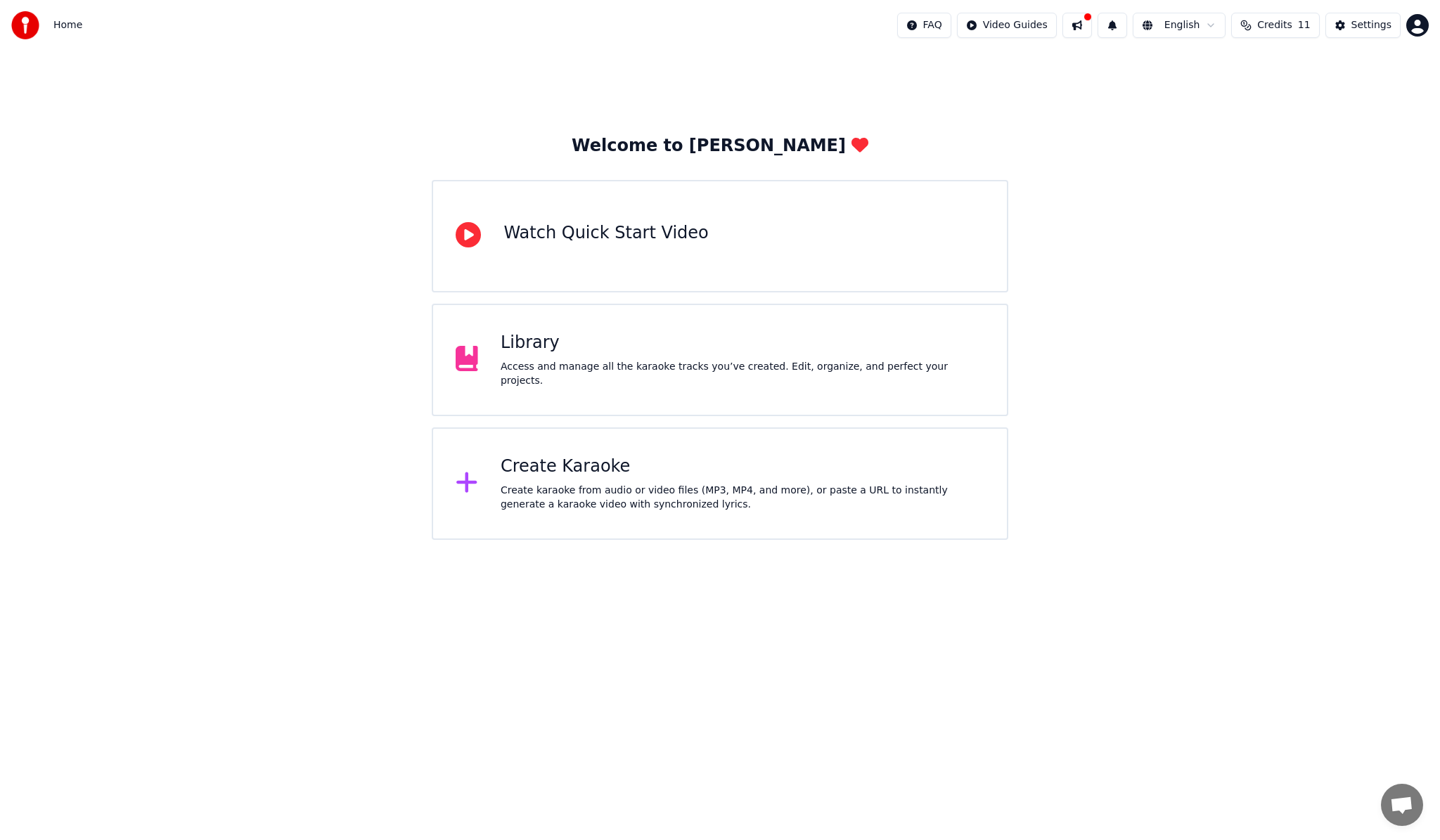
click at [546, 354] on div "Library" at bounding box center [742, 343] width 484 height 23
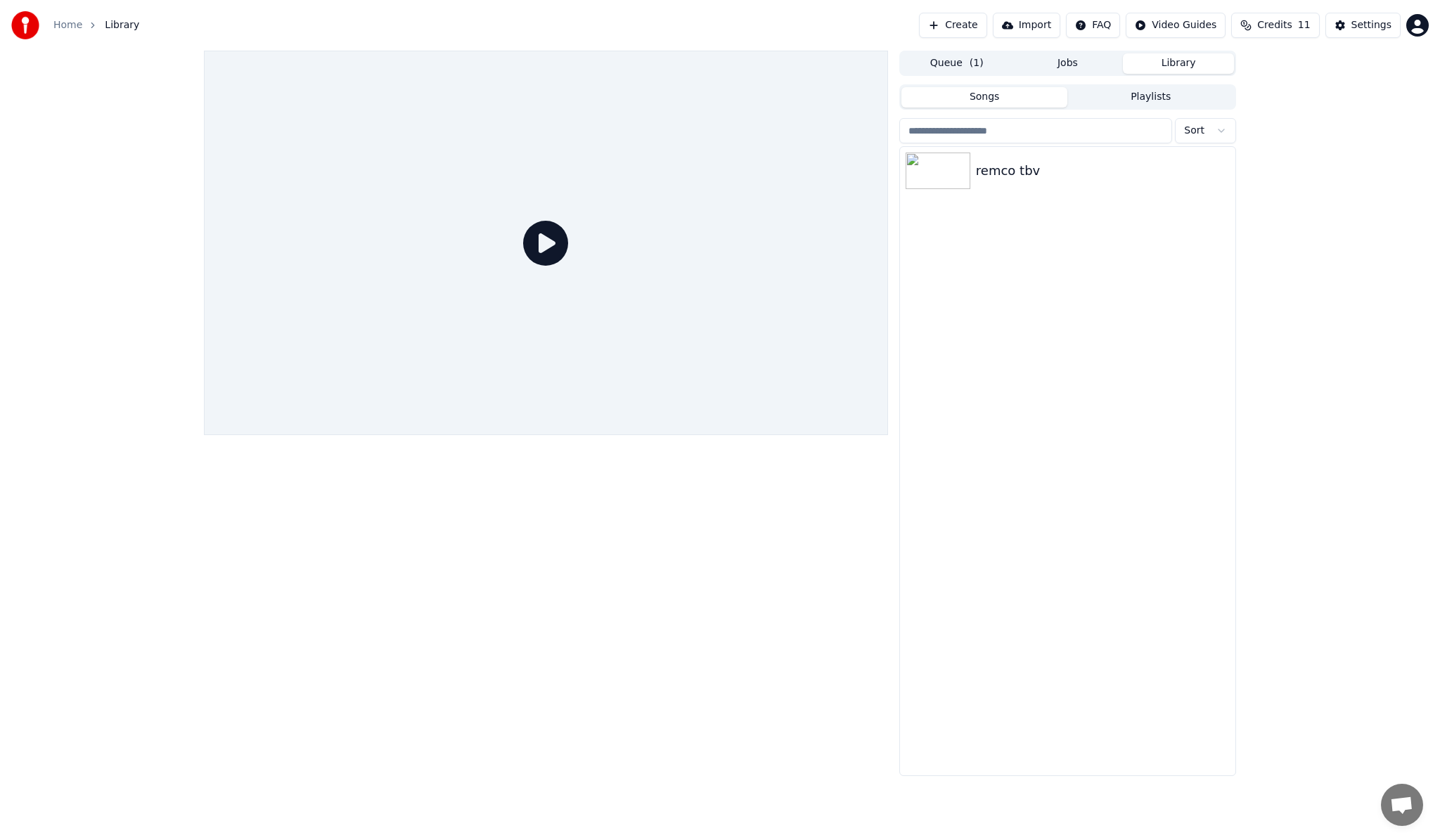
click at [1273, 23] on span "Credits" at bounding box center [1274, 25] width 34 height 14
click at [1273, 130] on button "Refresh" at bounding box center [1279, 130] width 73 height 25
click at [1342, 222] on div "Queue ( 1 ) Jobs Library Songs Playlists Sort remco tbv" at bounding box center [720, 413] width 1440 height 725
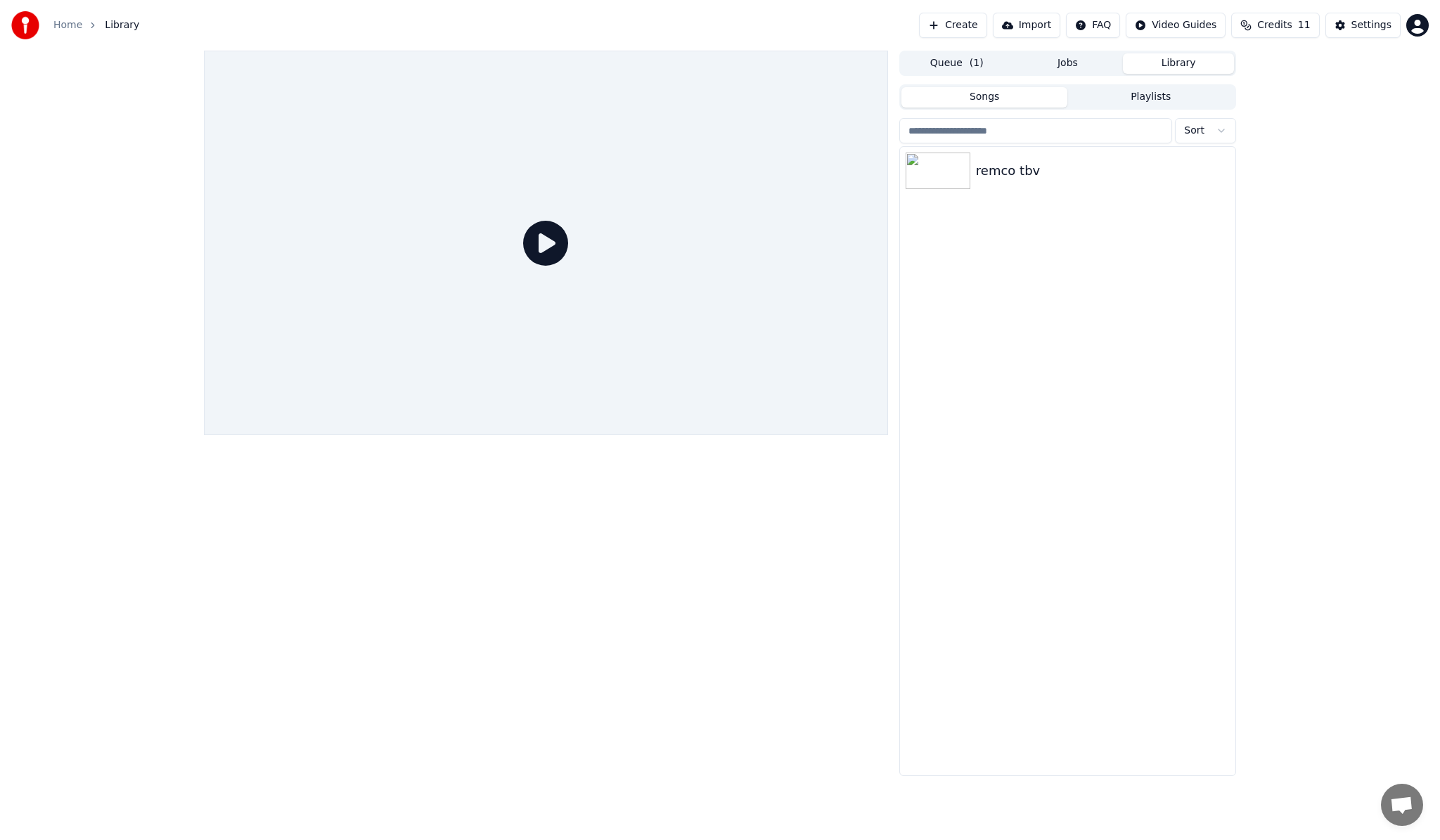
click at [1105, 101] on button "Playlists" at bounding box center [1150, 98] width 167 height 21
click at [962, 69] on button "Queue ( 1 )" at bounding box center [956, 64] width 111 height 21
click at [1052, 73] on button "Jobs" at bounding box center [1067, 64] width 111 height 21
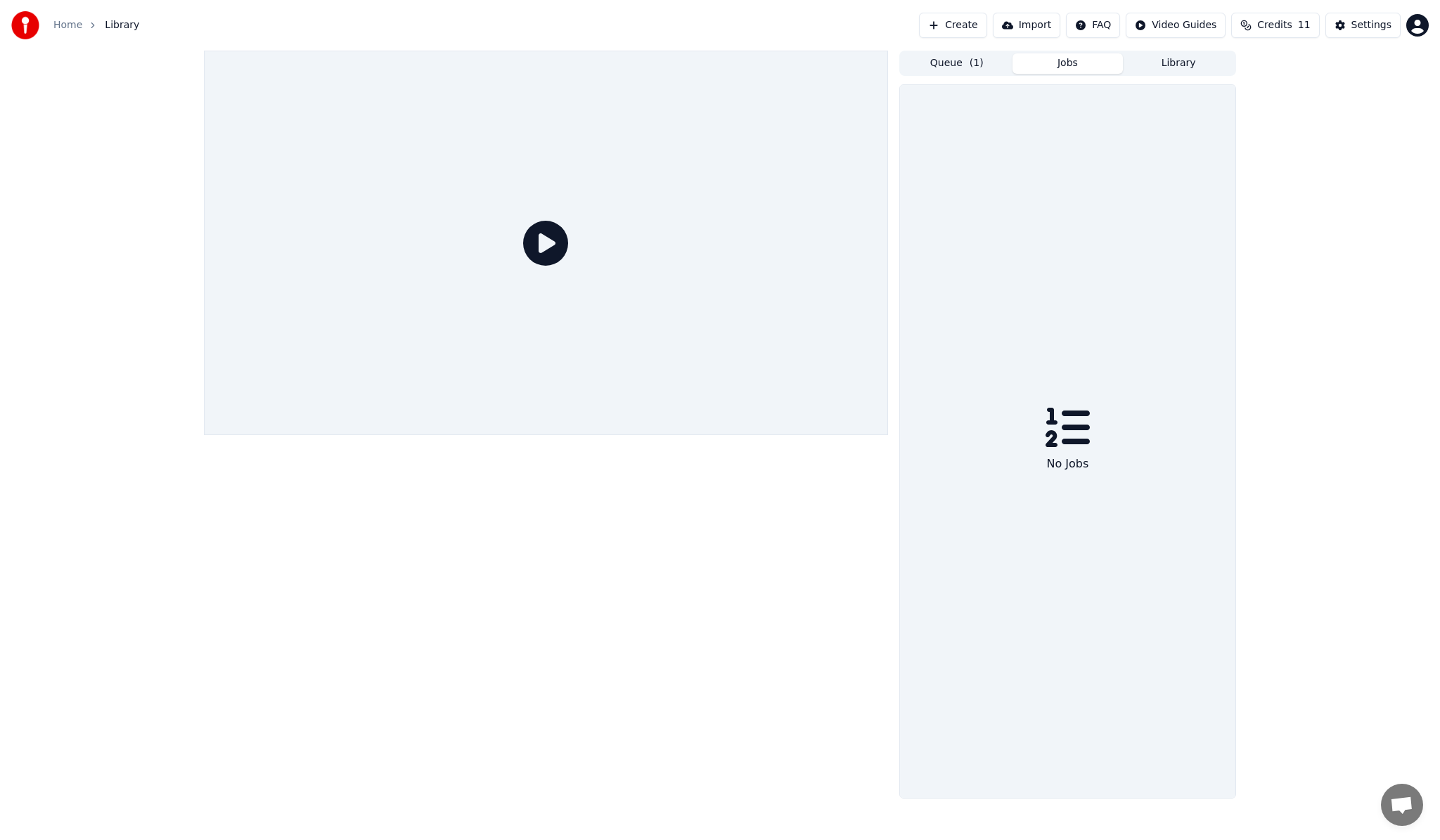
click at [981, 60] on span "( 1 )" at bounding box center [976, 63] width 14 height 14
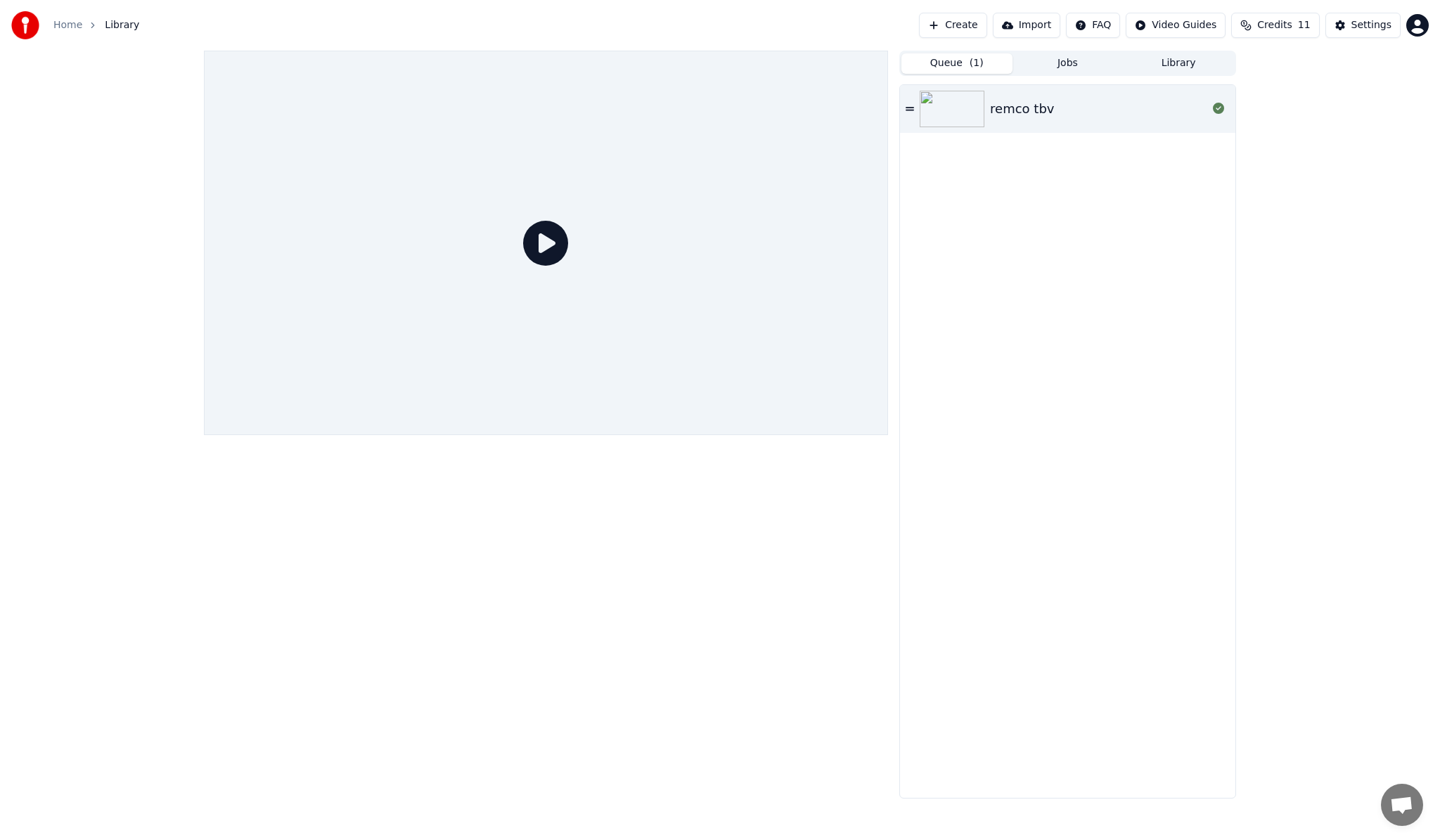
click at [541, 252] on icon at bounding box center [545, 243] width 45 height 45
click at [546, 244] on icon at bounding box center [545, 243] width 45 height 45
click at [950, 125] on img at bounding box center [952, 109] width 65 height 37
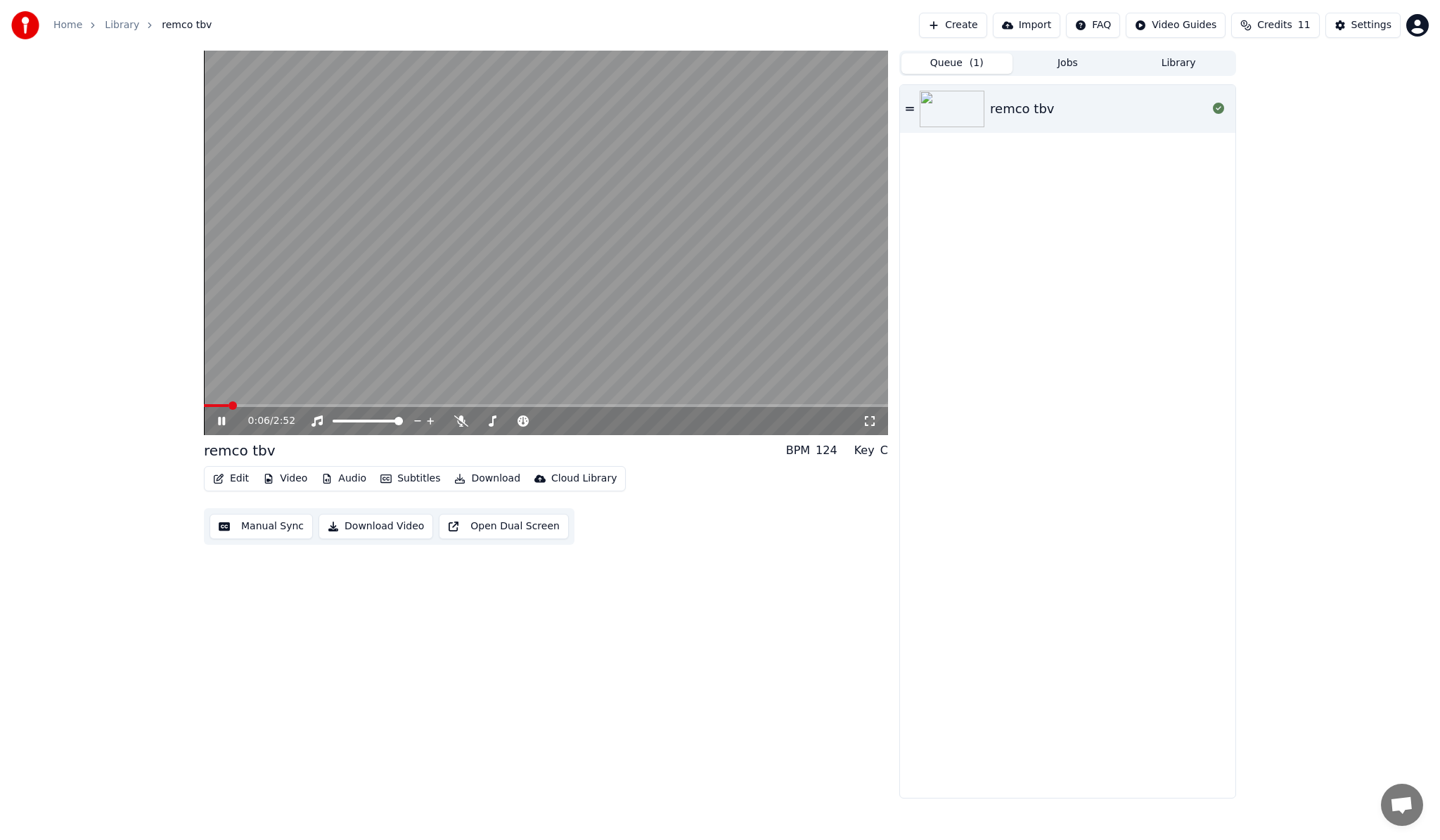
click at [240, 475] on button "Edit" at bounding box center [231, 478] width 47 height 20
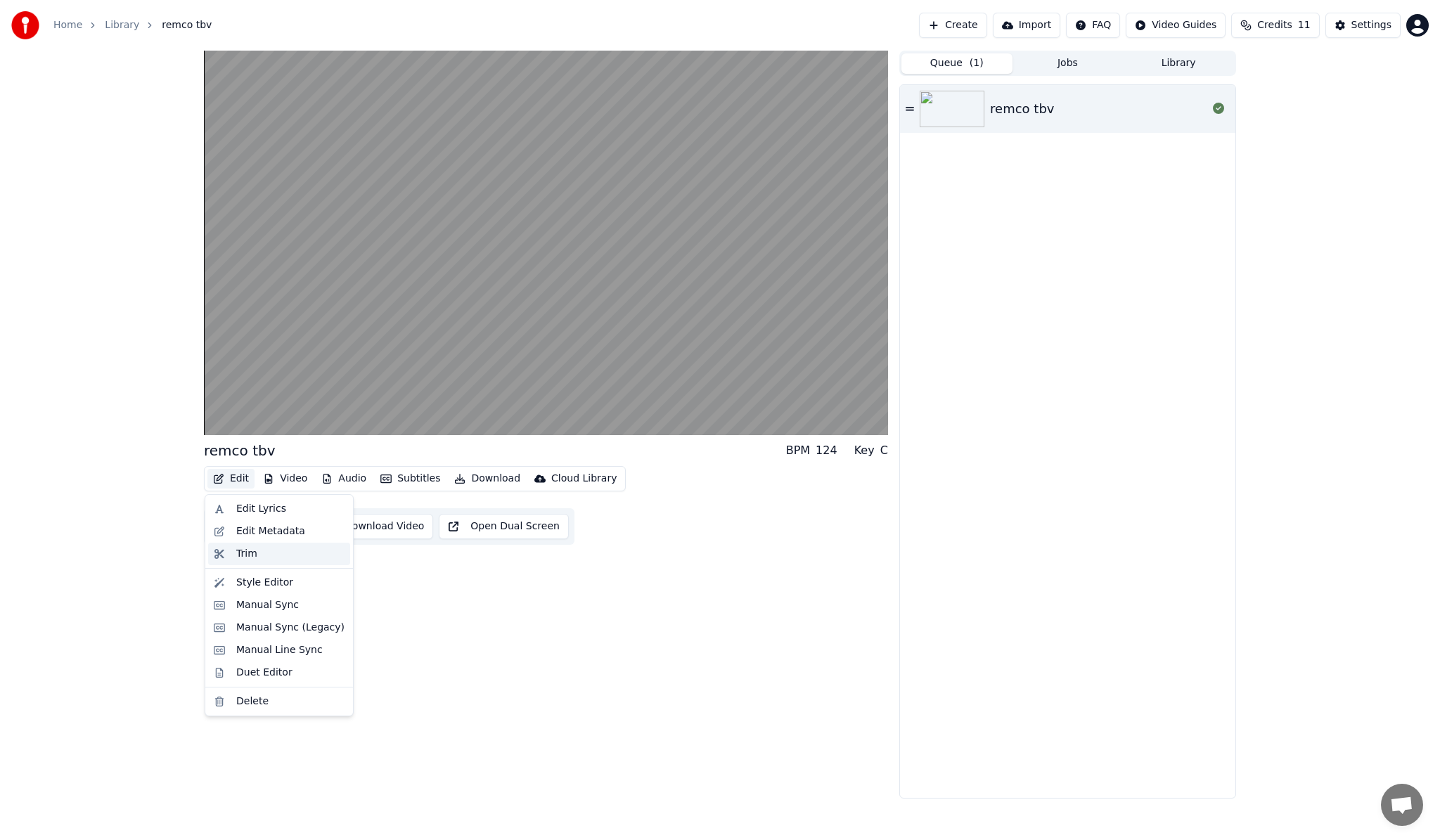
click at [249, 555] on div "Trim" at bounding box center [247, 553] width 21 height 14
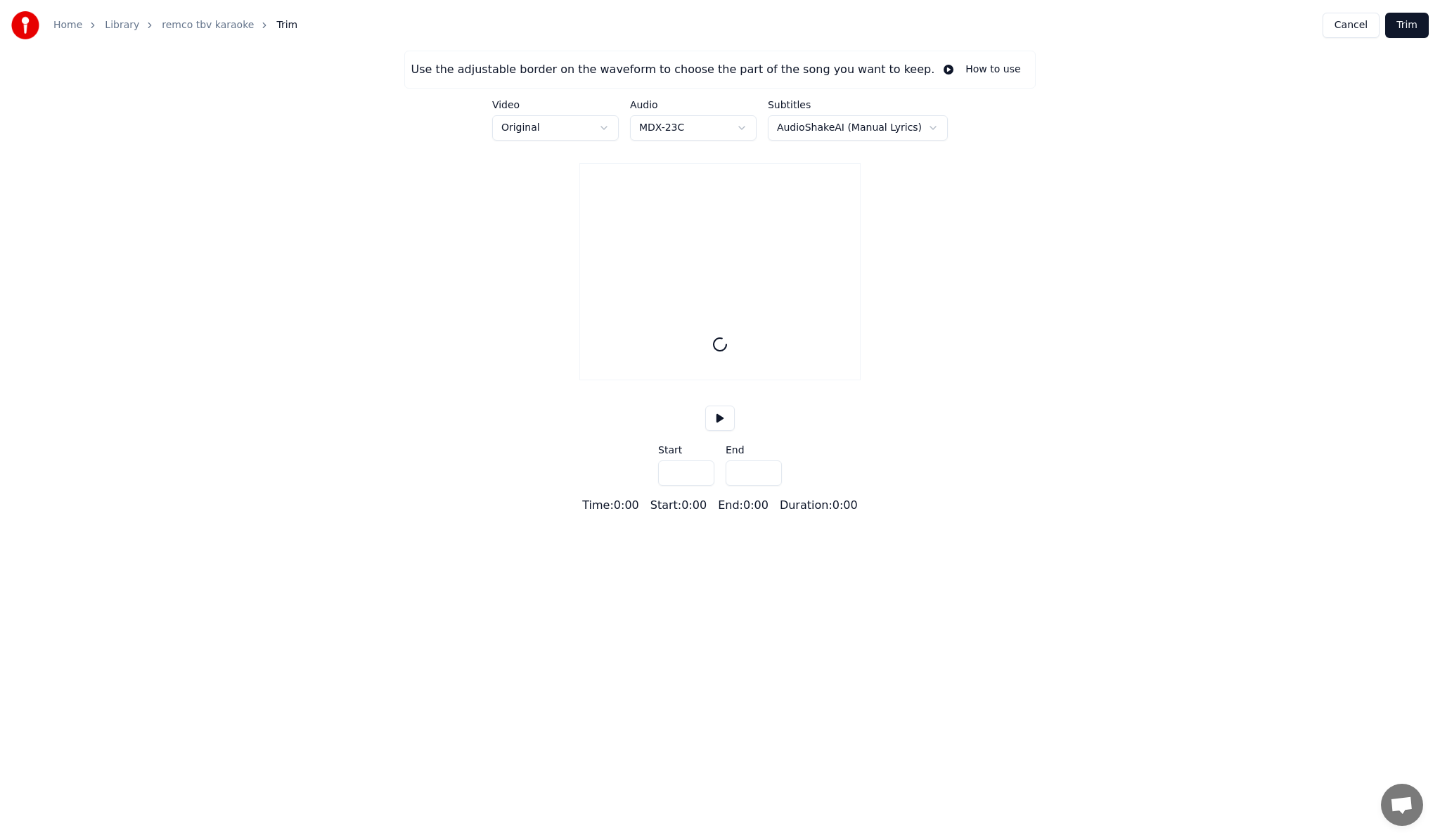
type input "*****"
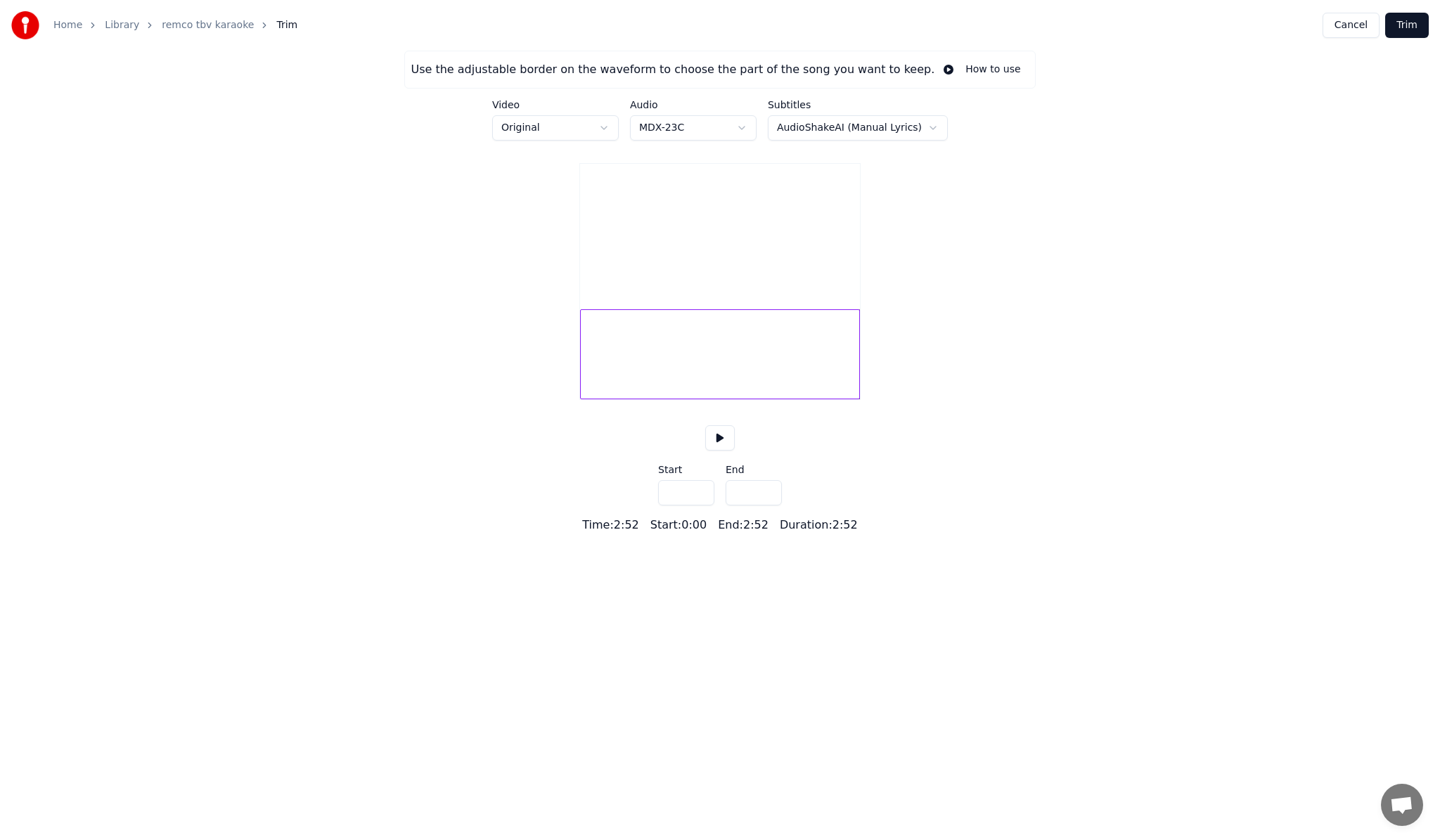
drag, startPoint x: 583, startPoint y: 258, endPoint x: 599, endPoint y: 259, distance: 16.0
click at [599, 259] on video at bounding box center [719, 233] width 280 height 140
click at [721, 450] on button at bounding box center [720, 437] width 29 height 25
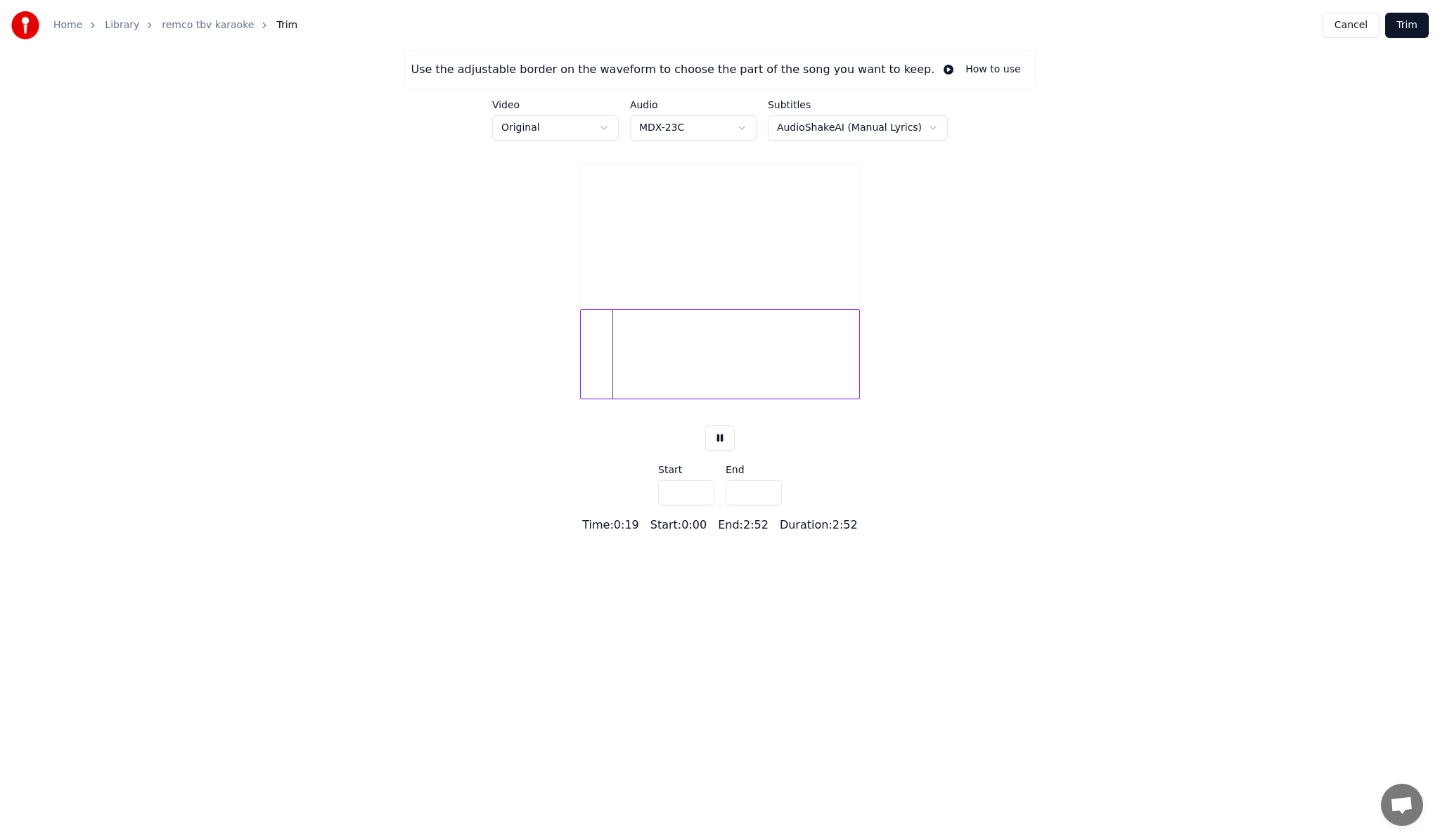
click at [608, 125] on html "Home Library remco tbv karaoke Trim Cancel Trim Use the adjustable border on th…" at bounding box center [720, 266] width 1440 height 533
click at [490, 230] on html "Home Library remco tbv karaoke Trim Cancel Trim Use the adjustable border on th…" at bounding box center [720, 266] width 1440 height 533
click at [1332, 28] on button "Cancel" at bounding box center [1351, 25] width 57 height 25
